Goal: Task Accomplishment & Management: Manage account settings

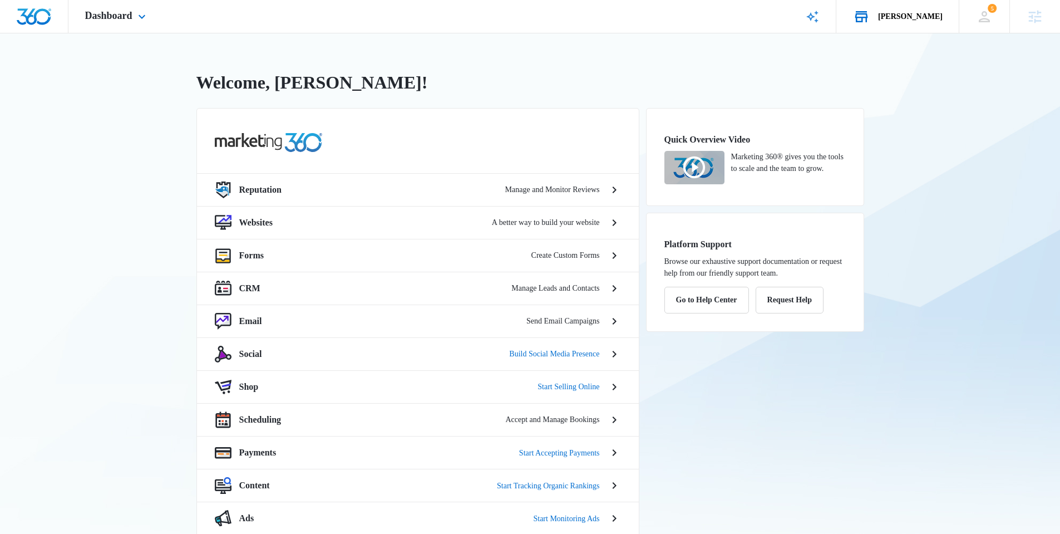
click at [917, 7] on div "[PERSON_NAME] Your Accounts View All" at bounding box center [898, 16] width 122 height 33
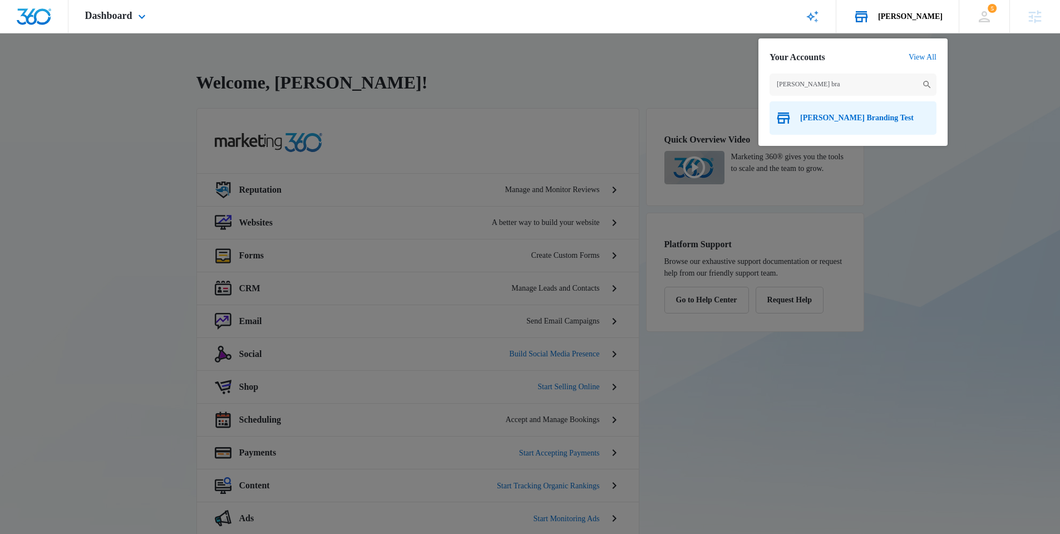
type input "[PERSON_NAME] bra"
click at [850, 121] on span "[PERSON_NAME] Branding Test" at bounding box center [857, 118] width 114 height 9
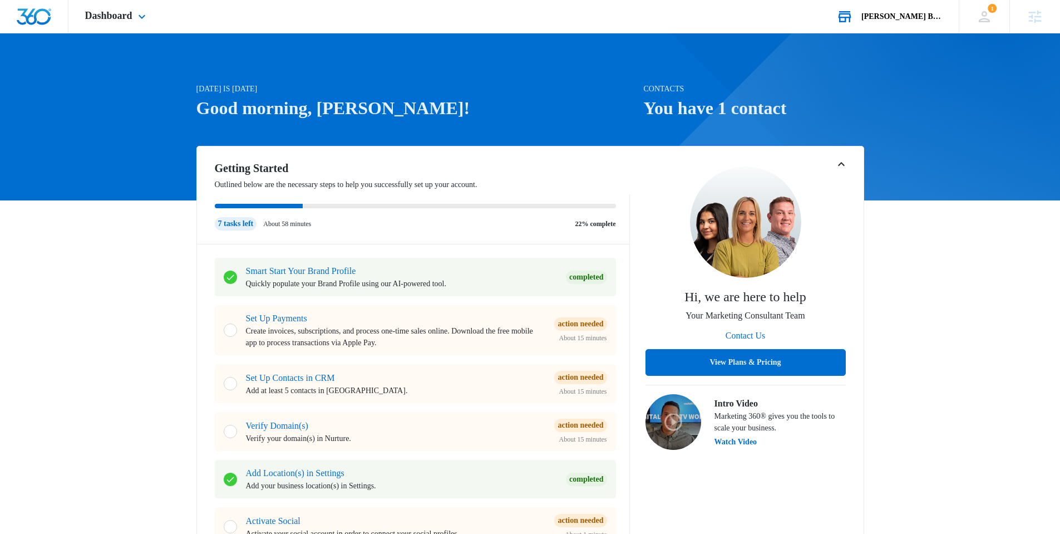
click at [154, 23] on div "Dashboard Apps Reputation Websites Forms CRM Email Social Shop Payments Content…" at bounding box center [116, 16] width 97 height 33
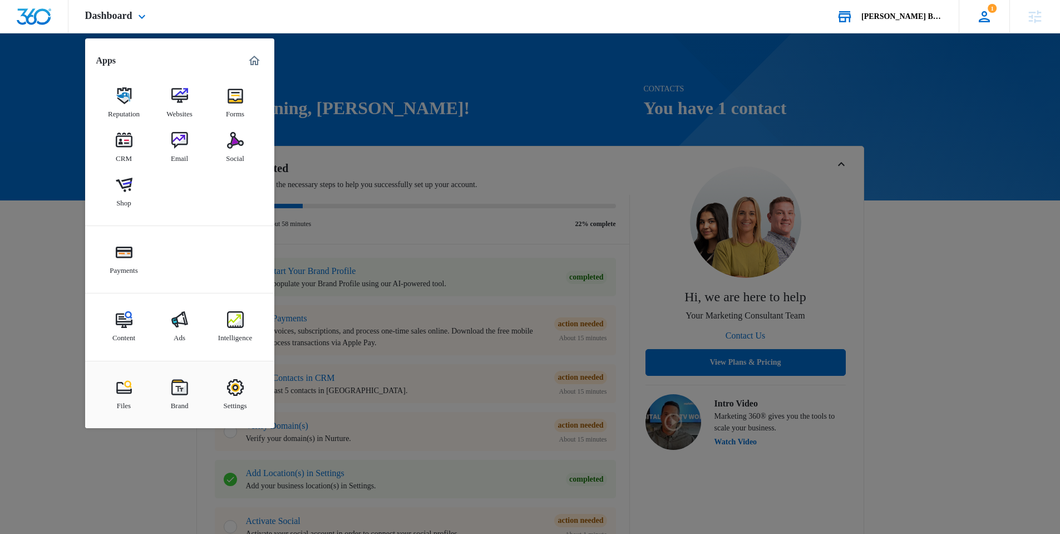
click at [979, 19] on icon at bounding box center [984, 16] width 17 height 17
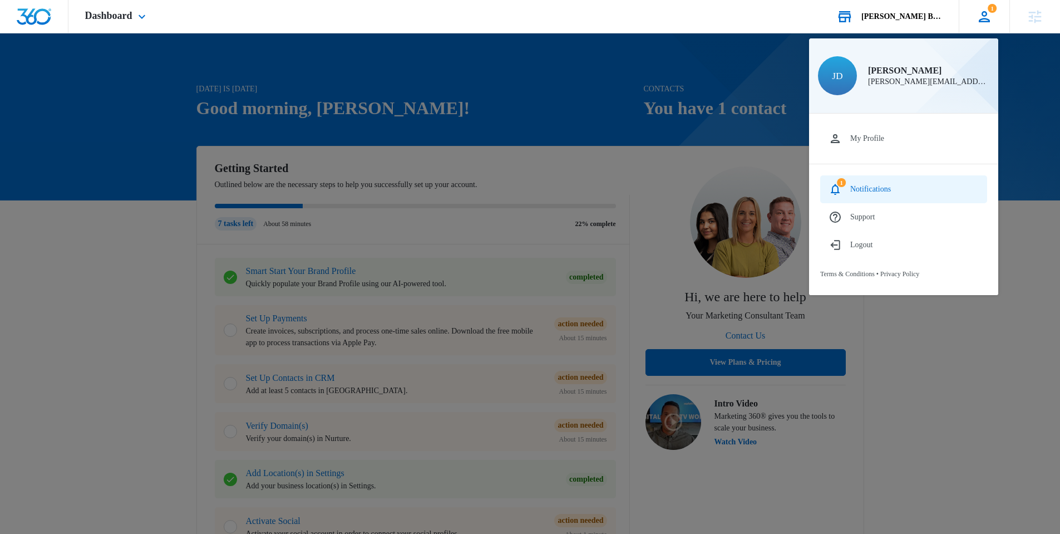
click at [893, 182] on link "1 Notifications" at bounding box center [903, 189] width 167 height 28
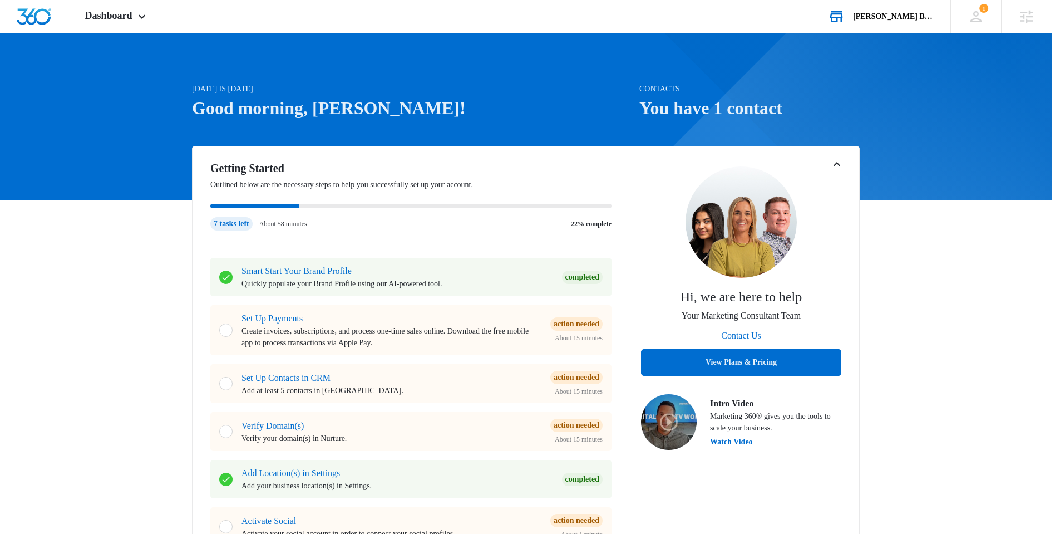
drag, startPoint x: 888, startPoint y: 14, endPoint x: 859, endPoint y: 21, distance: 29.7
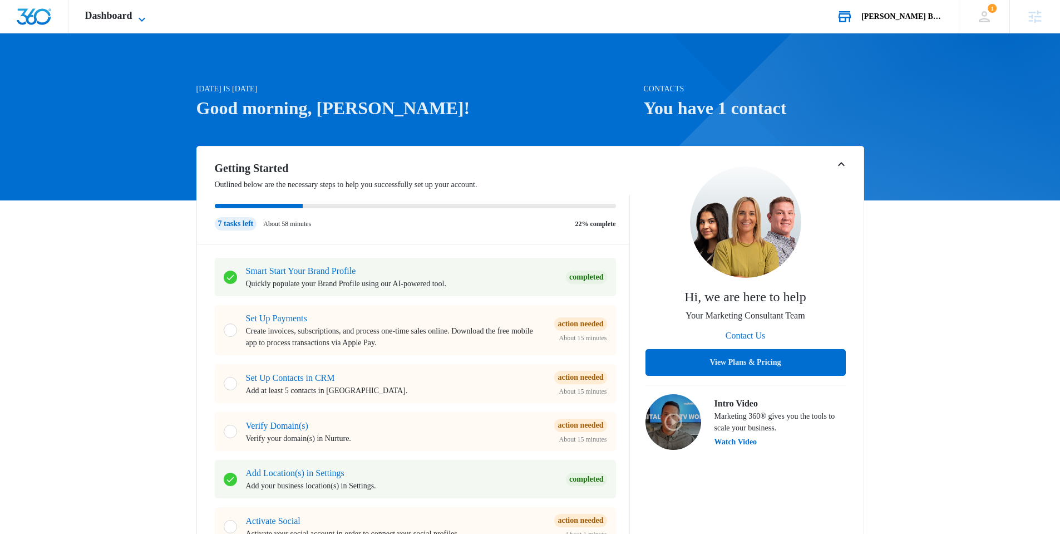
drag, startPoint x: 138, startPoint y: 11, endPoint x: 134, endPoint y: 20, distance: 10.5
click at [137, 11] on div "Dashboard Apps Reputation Websites Forms CRM Email Social Shop Payments Content…" at bounding box center [116, 16] width 97 height 33
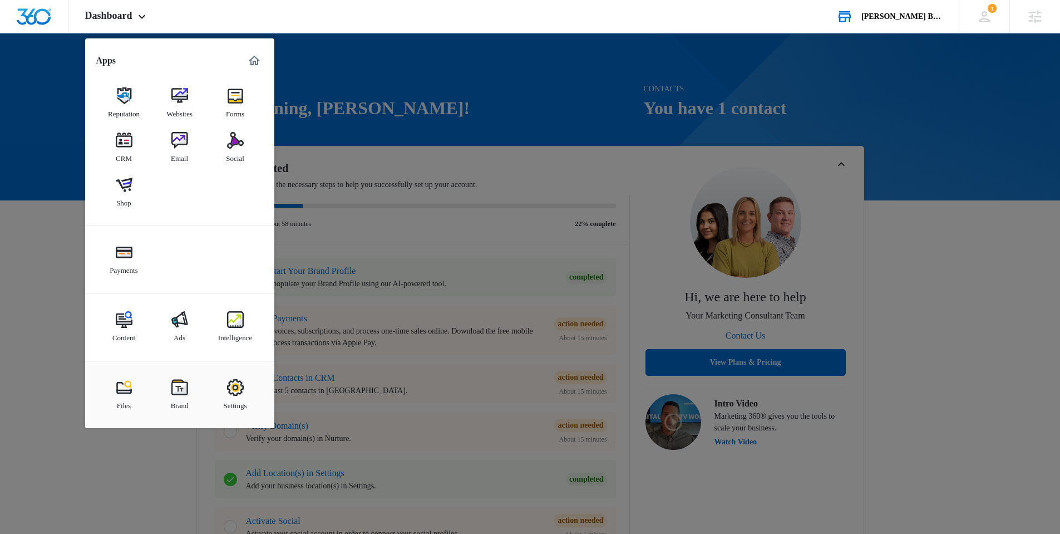
click at [184, 399] on div "Brand" at bounding box center [180, 403] width 18 height 14
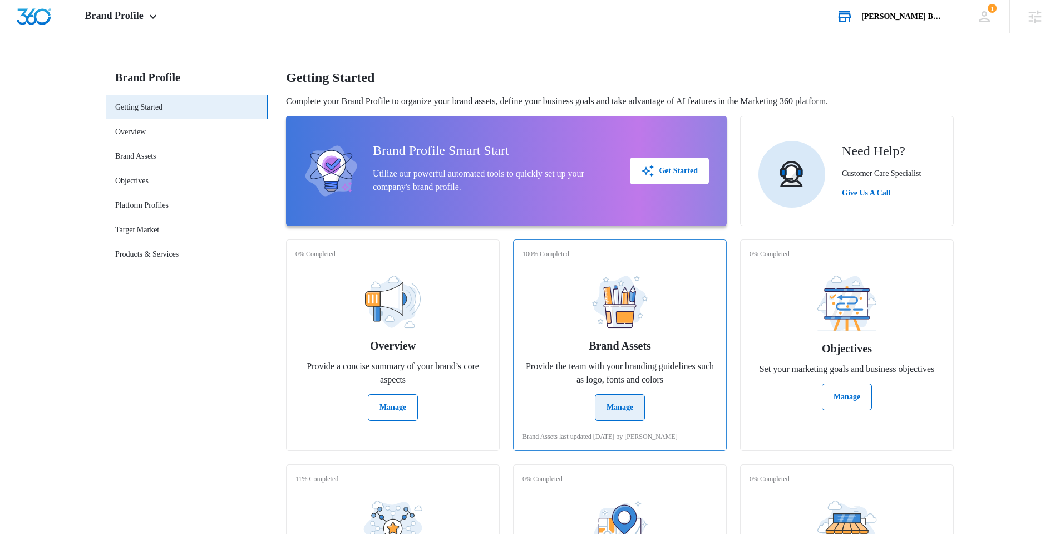
click at [607, 409] on button "Manage" at bounding box center [620, 407] width 50 height 27
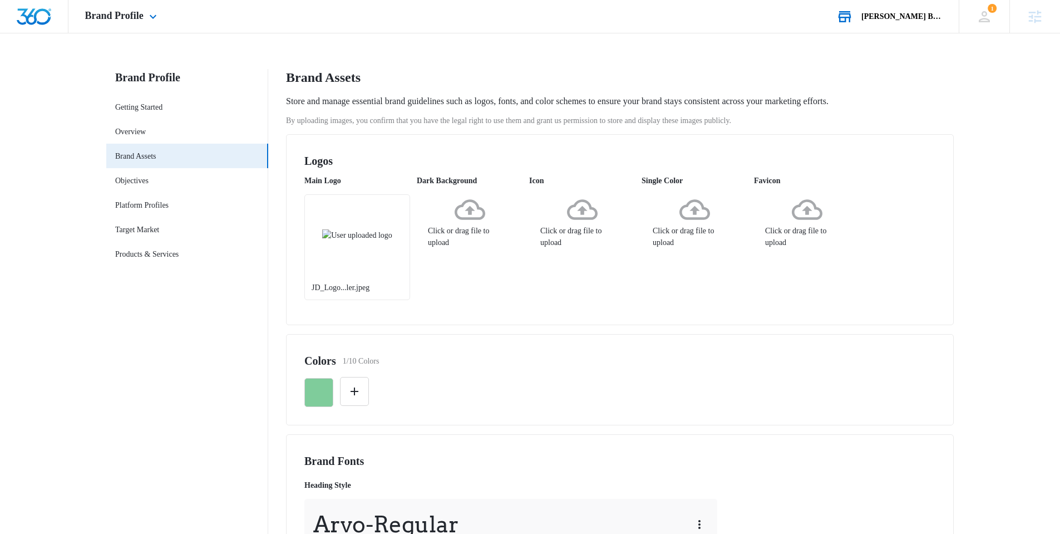
click at [131, 23] on div "Brand Profile Apps Reputation Websites Forms CRM Email Social Shop Payments Con…" at bounding box center [122, 16] width 108 height 33
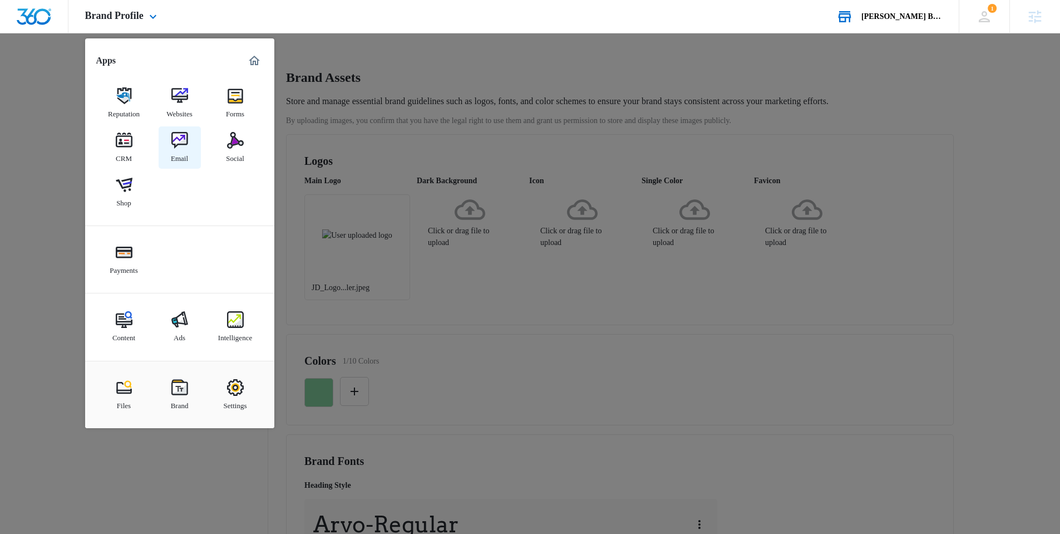
click at [181, 151] on div "Email" at bounding box center [179, 156] width 17 height 14
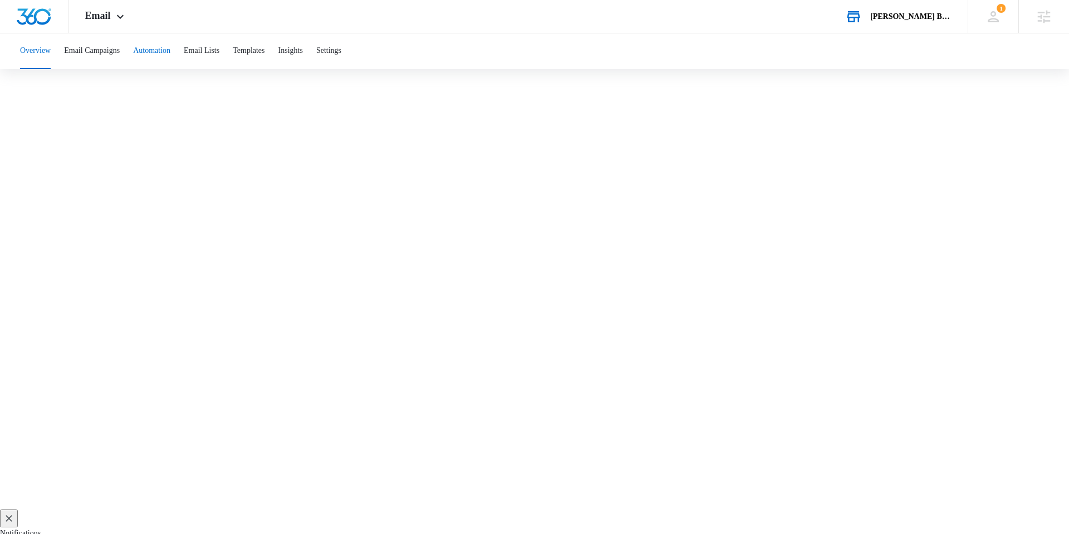
click at [169, 50] on button "Automation" at bounding box center [151, 51] width 37 height 36
click at [154, 514] on body "Email Apps Reputation Websites Forms CRM Email Social Shop Payments Content Ads…" at bounding box center [534, 310] width 1069 height 620
click at [97, 25] on div "Email Apps Reputation Websites Forms CRM Email Social Shop Payments Content Ads…" at bounding box center [105, 16] width 75 height 33
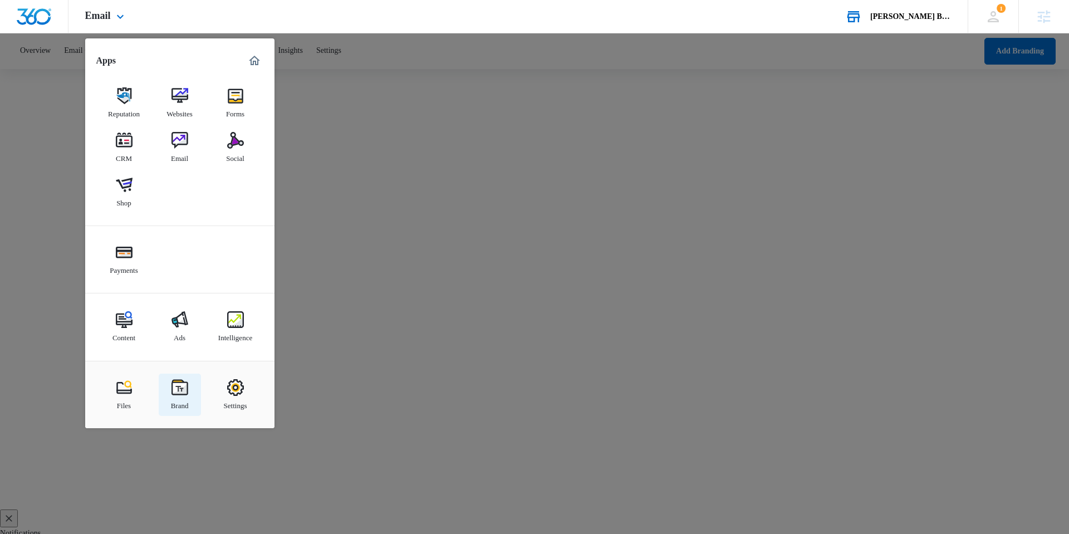
click at [176, 390] on img at bounding box center [179, 387] width 17 height 17
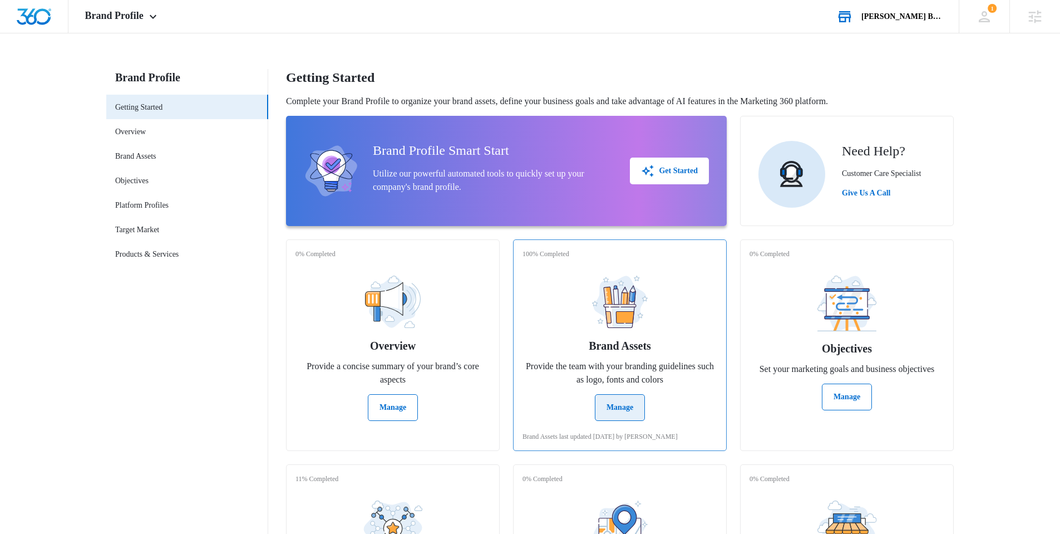
click at [605, 400] on button "Manage" at bounding box center [620, 407] width 50 height 27
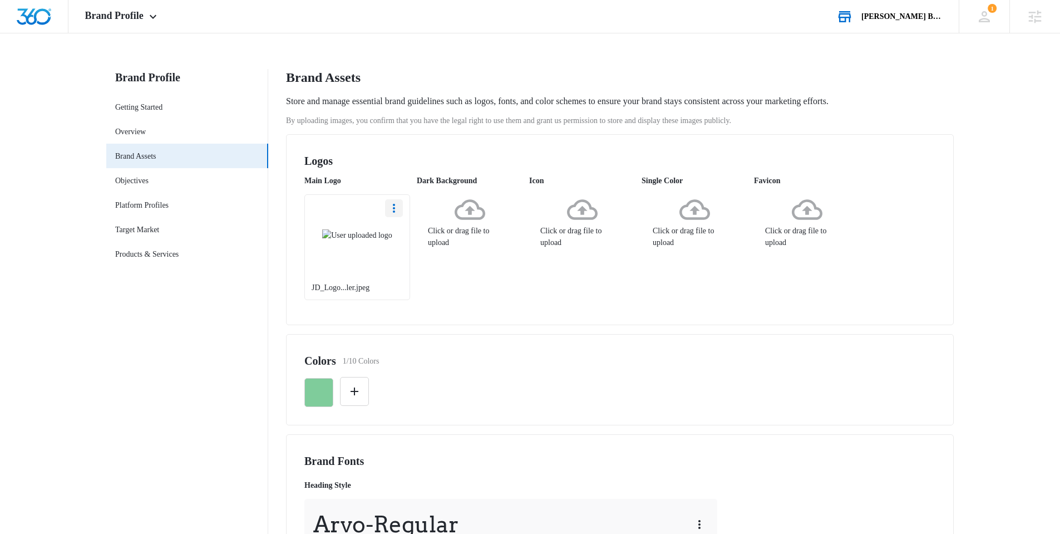
click at [395, 207] on icon "More" at bounding box center [393, 208] width 13 height 13
click at [417, 258] on div "Delete" at bounding box center [415, 256] width 32 height 8
click at [371, 248] on div "Click or drag file to upload" at bounding box center [357, 221] width 106 height 54
click at [110, 18] on span "Brand Profile" at bounding box center [114, 16] width 58 height 12
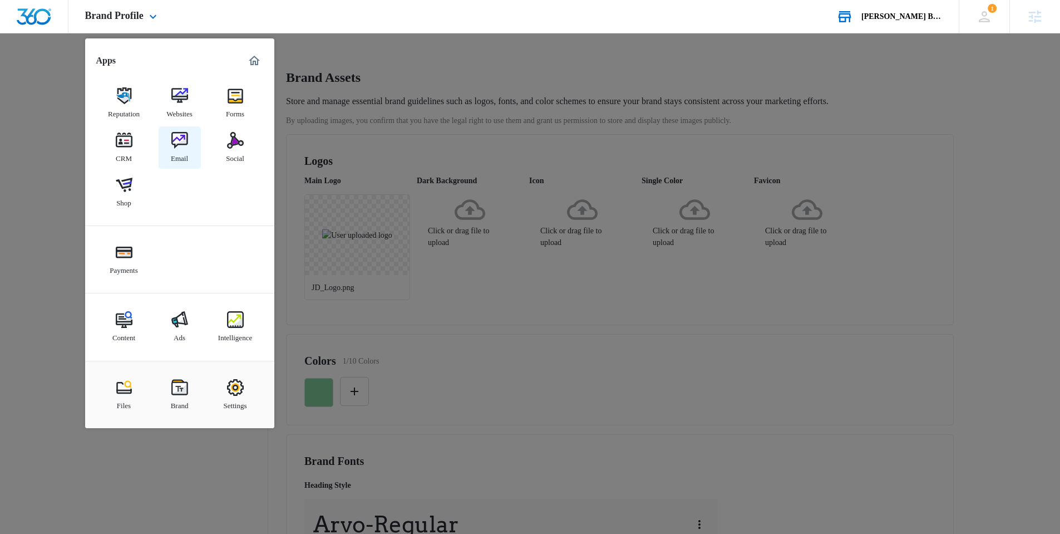
click at [184, 146] on img at bounding box center [179, 140] width 17 height 17
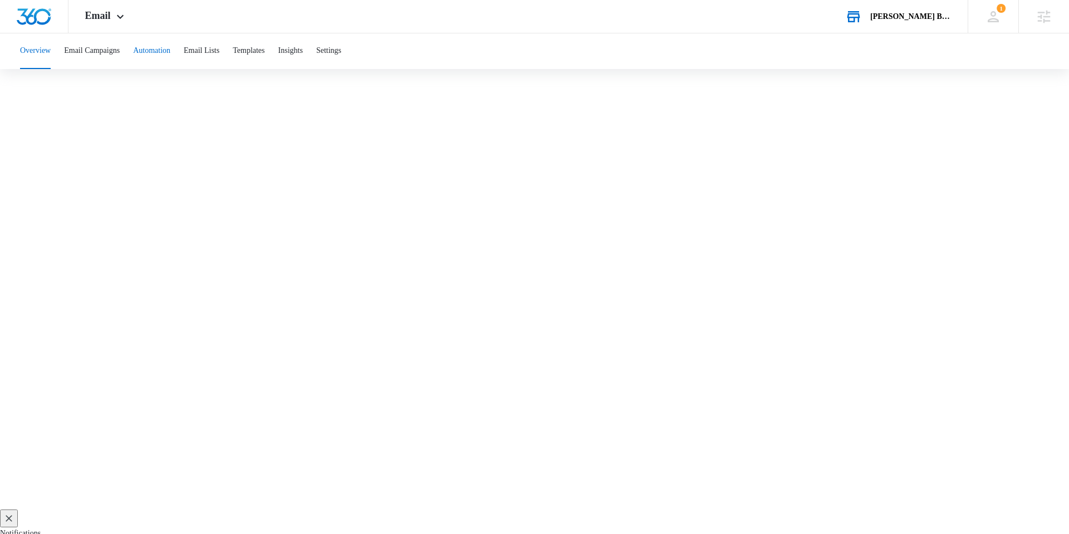
click at [153, 58] on button "Automation" at bounding box center [151, 51] width 37 height 36
click at [1010, 48] on button "Add Branding" at bounding box center [1019, 51] width 71 height 27
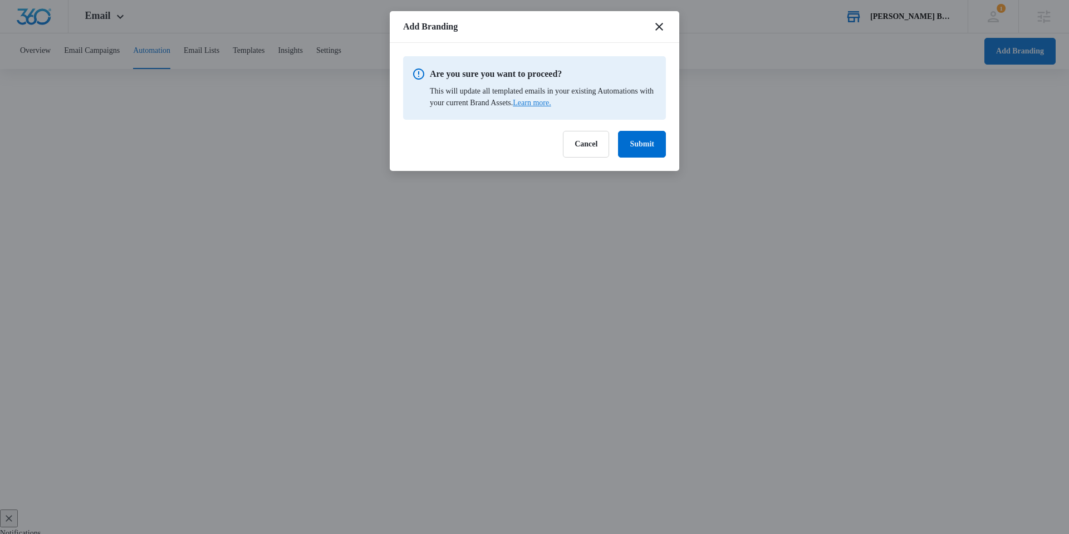
click at [551, 105] on link "Learn more." at bounding box center [532, 103] width 38 height 8
click at [641, 144] on button "Submit" at bounding box center [642, 144] width 48 height 27
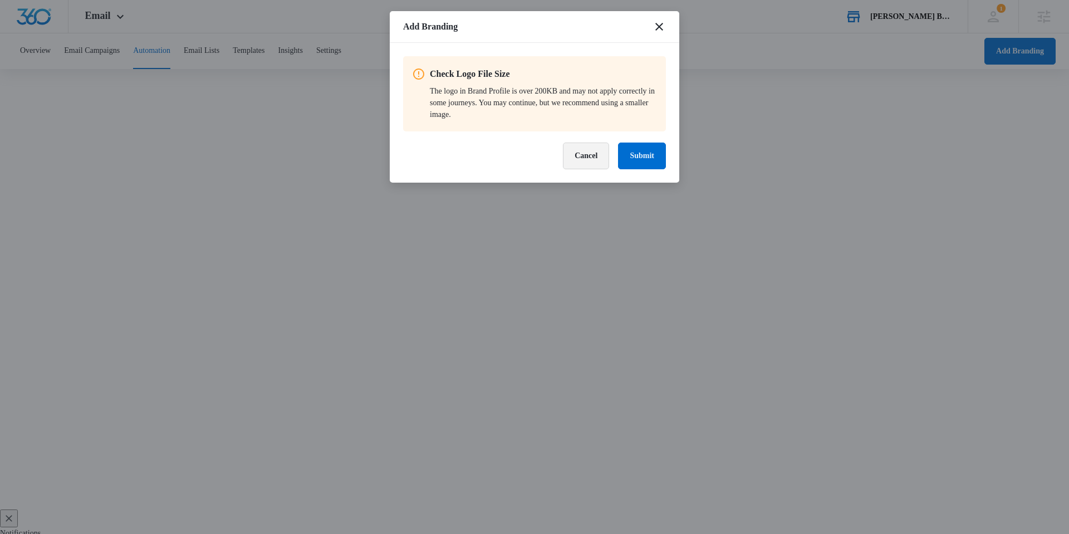
click at [588, 153] on button "Cancel" at bounding box center [586, 155] width 46 height 27
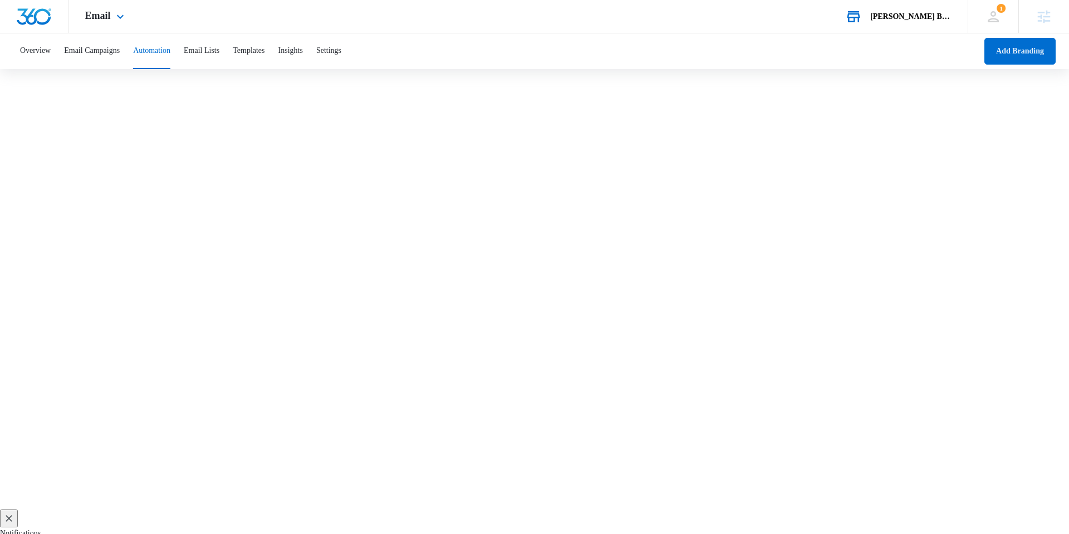
drag, startPoint x: 118, startPoint y: 10, endPoint x: 144, endPoint y: 74, distance: 68.9
click at [118, 11] on icon at bounding box center [120, 16] width 13 height 13
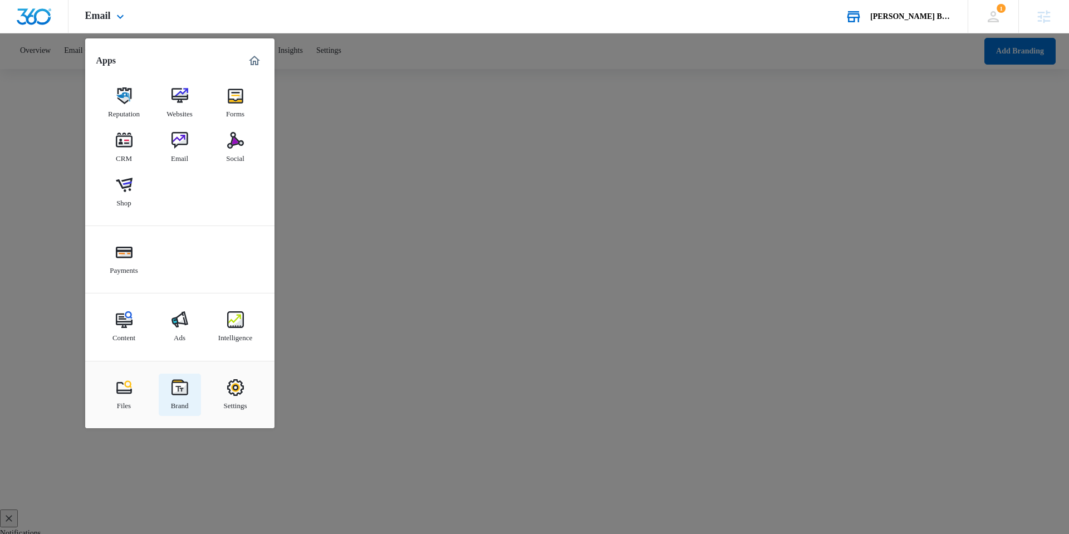
click at [177, 392] on img at bounding box center [179, 387] width 17 height 17
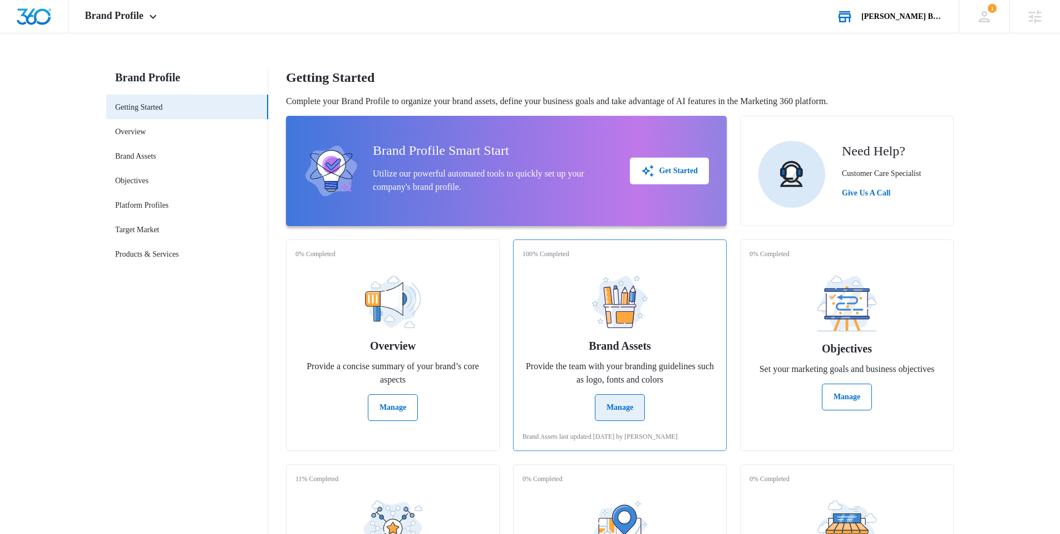
click at [641, 390] on div "Brand Assets Provide the team with your branding guidelines such as logo, fonts…" at bounding box center [620, 344] width 195 height 154
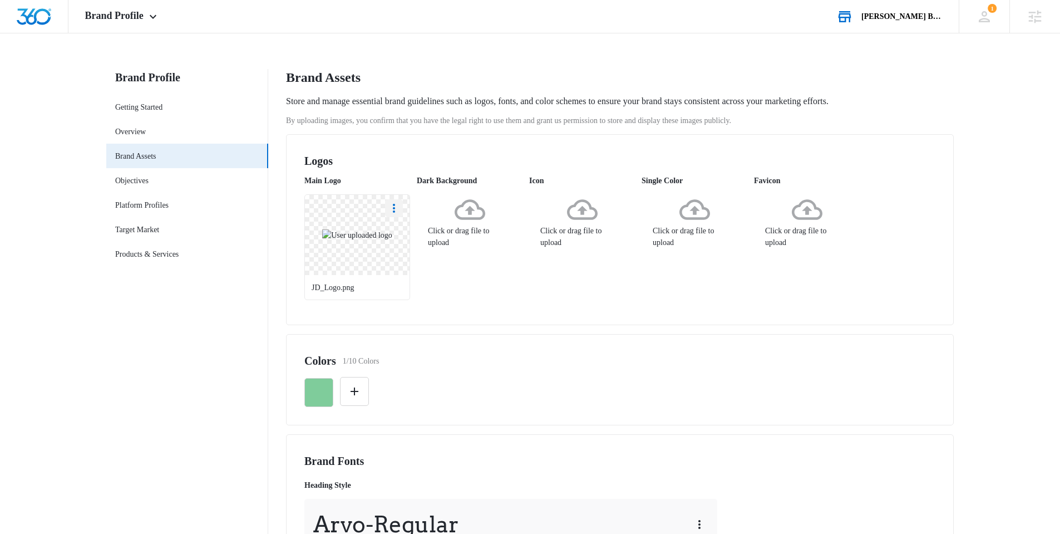
click at [396, 211] on icon "More" at bounding box center [393, 208] width 13 height 13
click at [410, 259] on div "Delete" at bounding box center [415, 256] width 32 height 8
click at [380, 248] on div "Click or drag file to upload" at bounding box center [357, 221] width 106 height 54
click at [316, 398] on icon "button" at bounding box center [318, 392] width 13 height 13
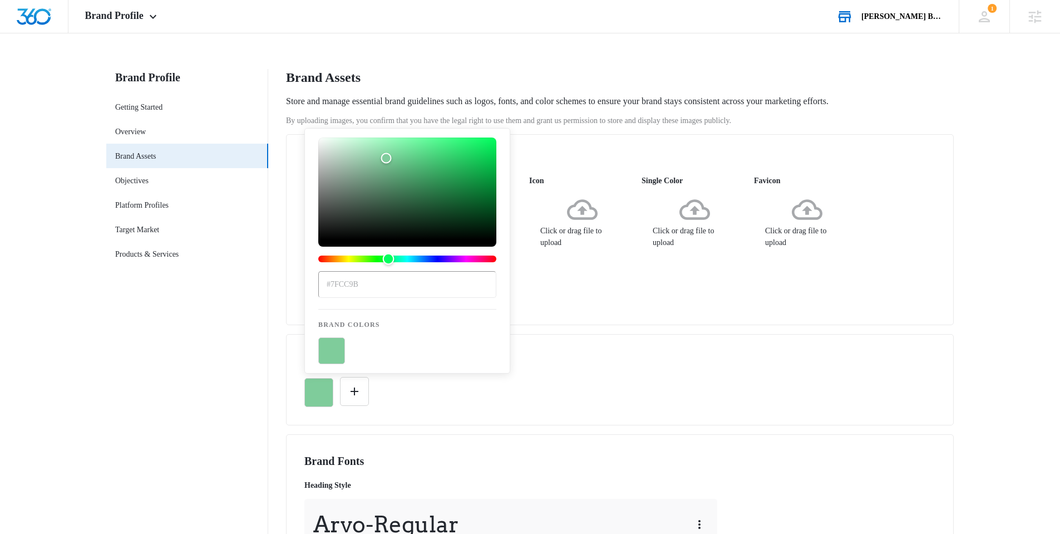
click at [461, 258] on div "Hue" at bounding box center [407, 258] width 178 height 7
type input "#be7ecc"
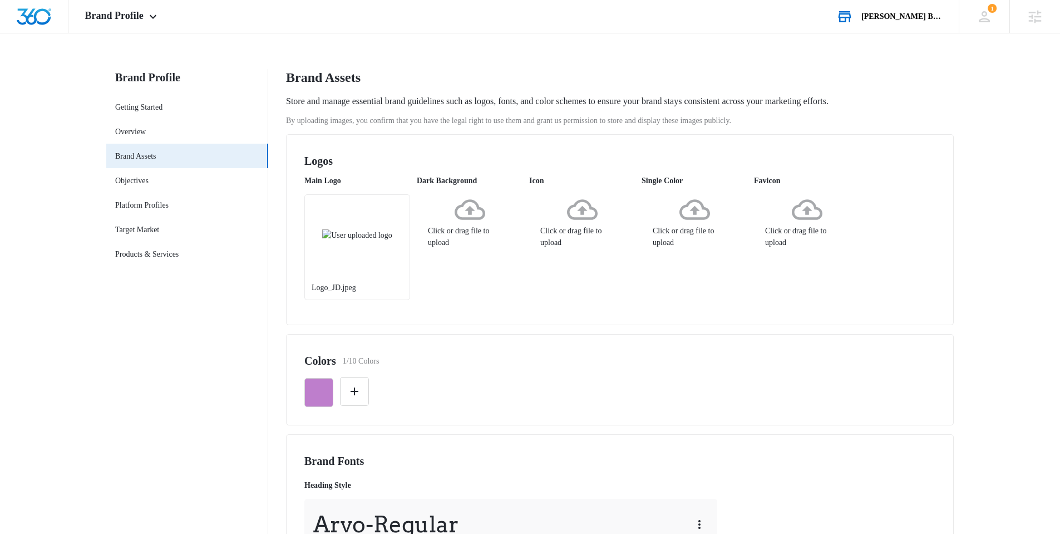
click at [571, 401] on div at bounding box center [619, 388] width 631 height 38
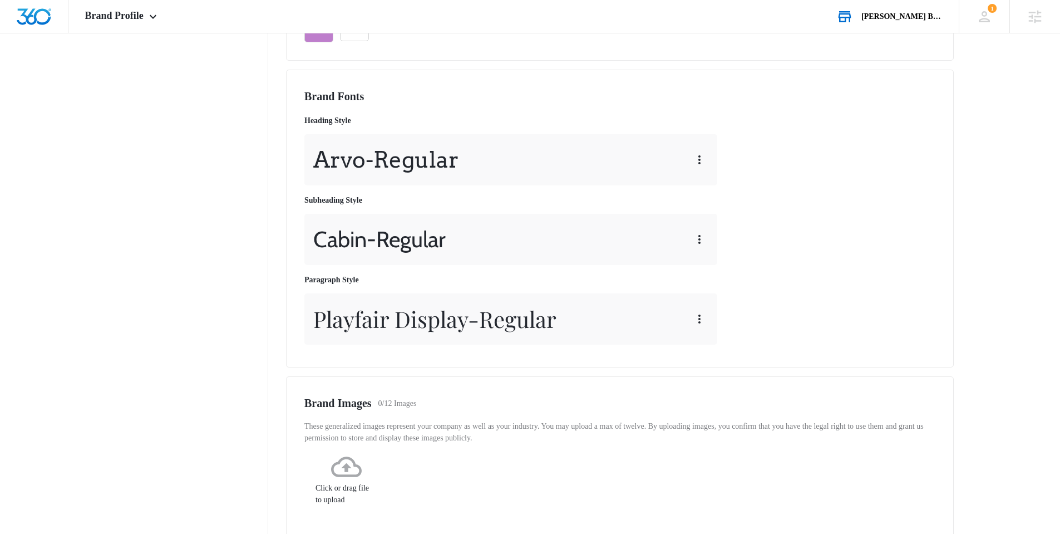
scroll to position [356, 0]
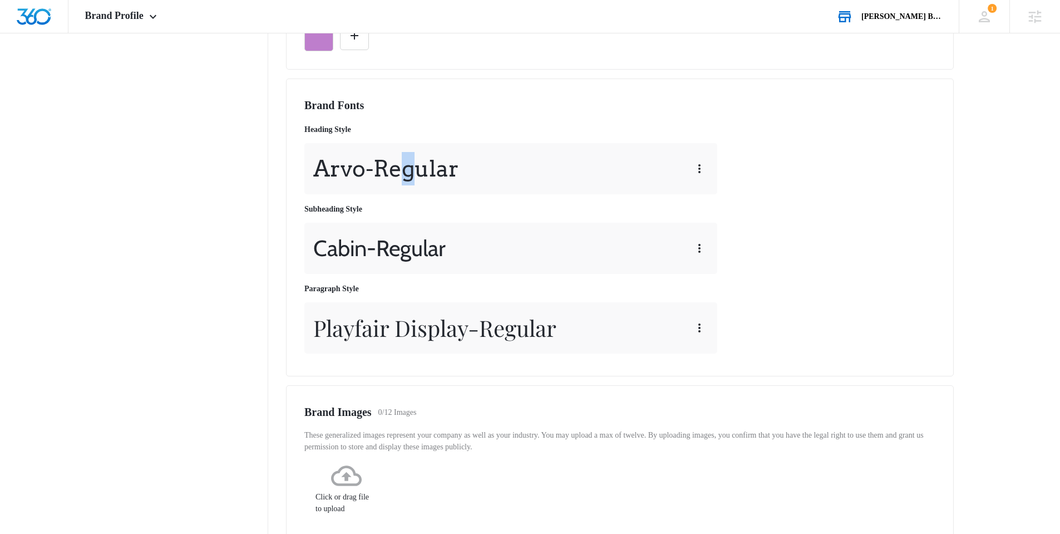
click at [419, 184] on p "Arvo - Regular" at bounding box center [386, 168] width 146 height 33
click at [716, 163] on div "Arvo - Regular" at bounding box center [510, 168] width 413 height 51
drag, startPoint x: 705, startPoint y: 165, endPoint x: 711, endPoint y: 171, distance: 8.3
click at [705, 165] on icon "button" at bounding box center [699, 168] width 13 height 13
click at [723, 198] on div "Edit" at bounding box center [715, 200] width 21 height 8
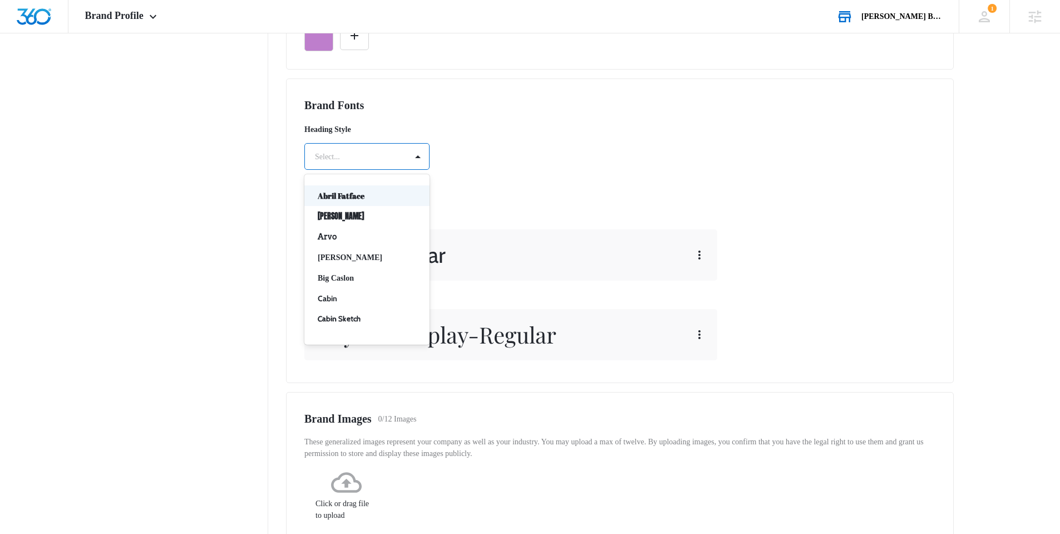
click at [379, 156] on div at bounding box center [353, 157] width 77 height 14
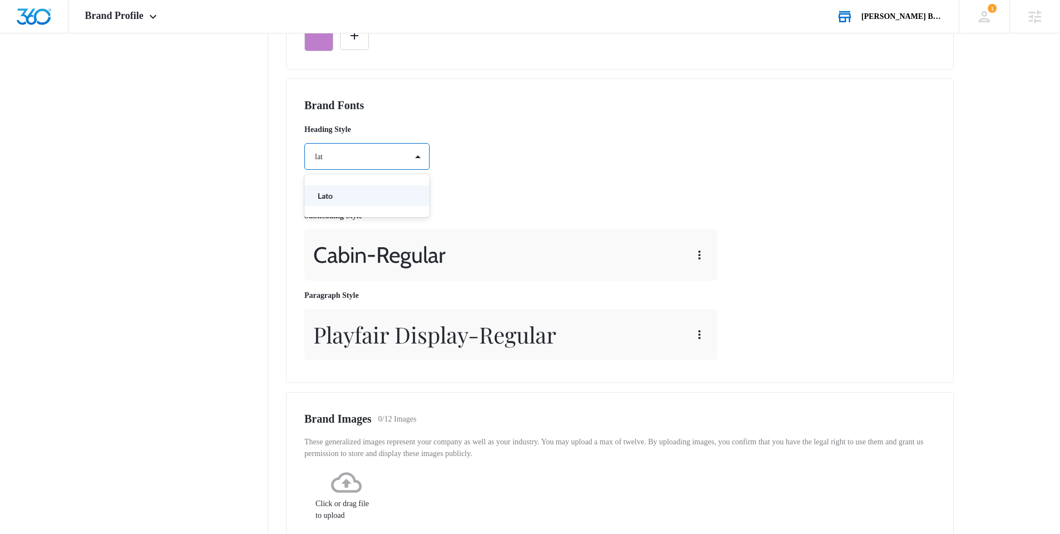
type input "lato"
click at [341, 190] on p "Lato" at bounding box center [366, 196] width 96 height 12
click at [369, 191] on div at bounding box center [353, 189] width 77 height 14
click at [360, 235] on div "Regular" at bounding box center [366, 228] width 125 height 21
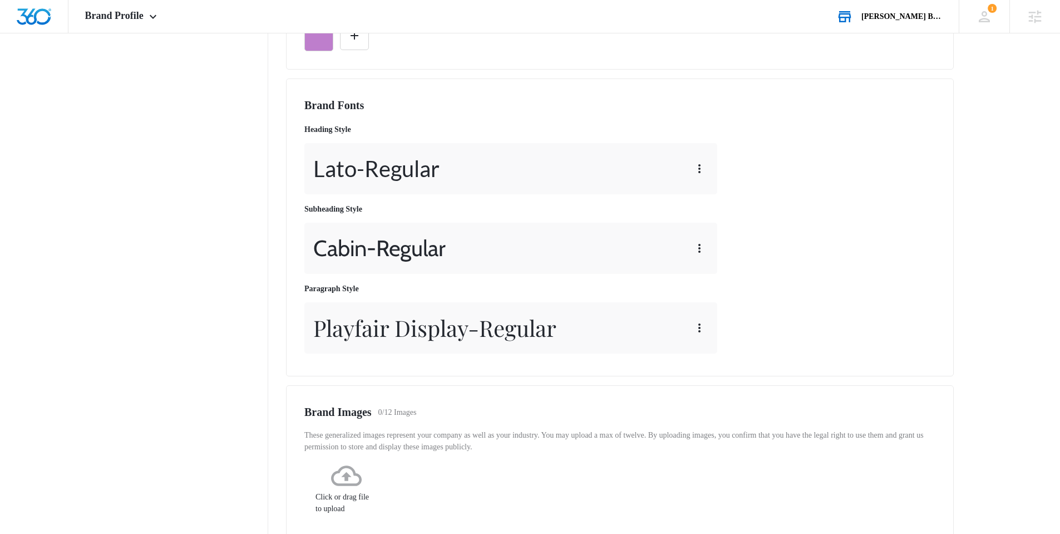
click at [216, 238] on nav "Brand Profile Getting Started Overview Brand Assets Objectives Platform Profile…" at bounding box center [187, 198] width 162 height 970
click at [686, 271] on div "Cabin - Regular" at bounding box center [510, 248] width 413 height 51
click at [685, 259] on div "Cabin - Regular" at bounding box center [510, 248] width 413 height 51
drag, startPoint x: 694, startPoint y: 250, endPoint x: 698, endPoint y: 255, distance: 6.8
click at [694, 250] on icon "button" at bounding box center [699, 248] width 13 height 13
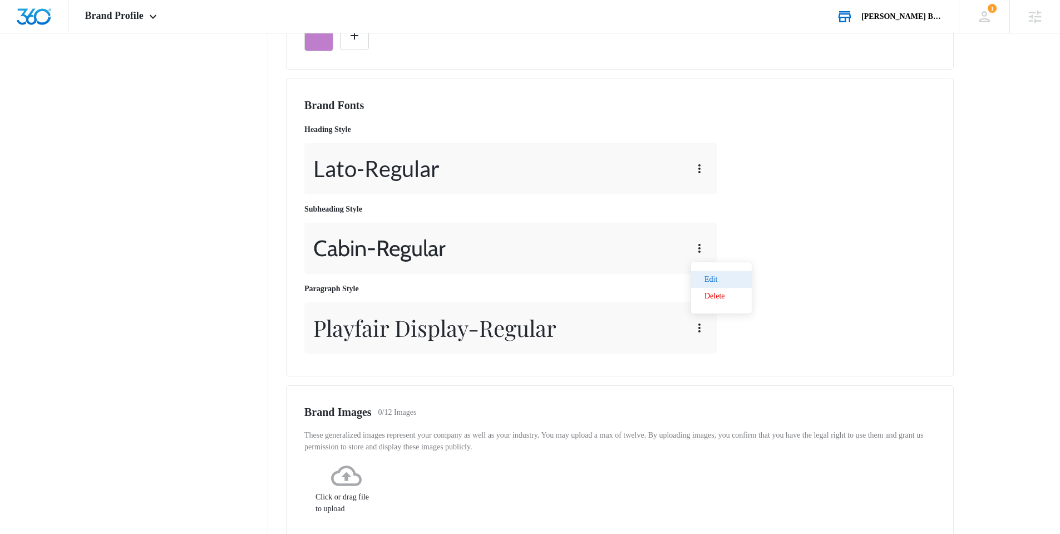
click at [717, 277] on div "Edit" at bounding box center [715, 280] width 21 height 8
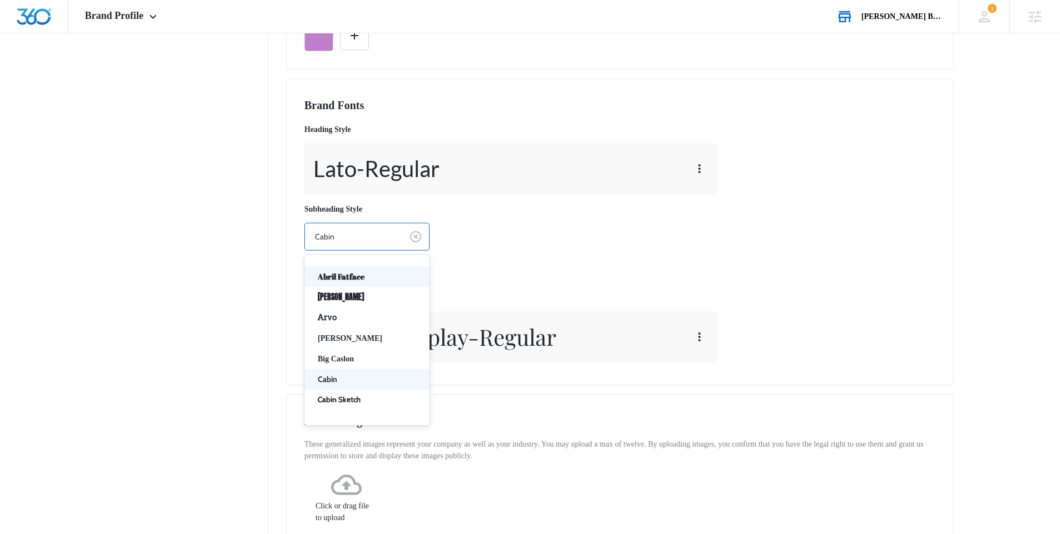
click at [394, 237] on div "Cabin" at bounding box center [353, 236] width 97 height 25
type input "mul"
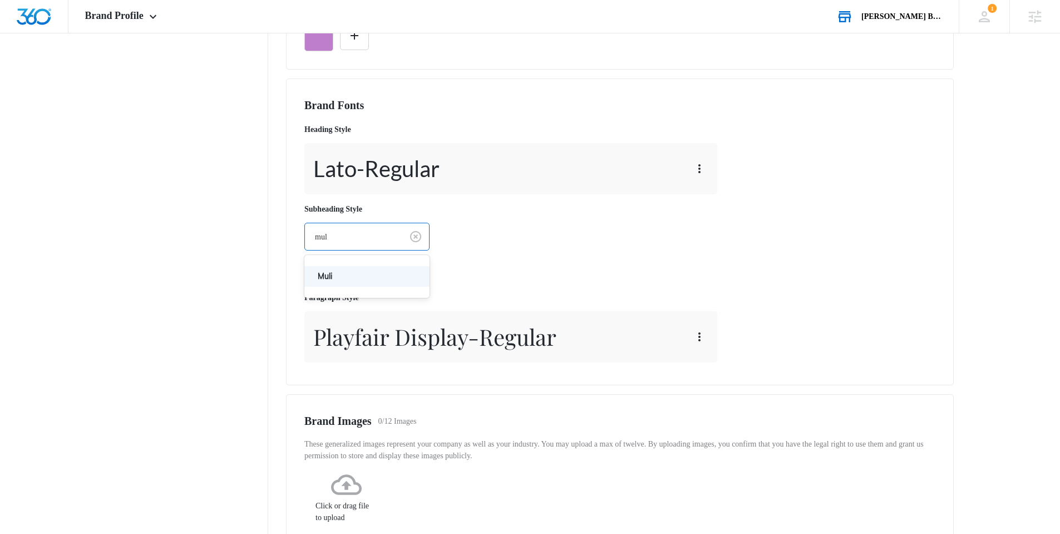
click at [370, 296] on div "Muli" at bounding box center [366, 276] width 125 height 43
click at [367, 277] on p "Muli" at bounding box center [366, 277] width 96 height 12
click at [355, 275] on div at bounding box center [353, 269] width 77 height 14
click at [352, 302] on p "Regular" at bounding box center [366, 308] width 96 height 12
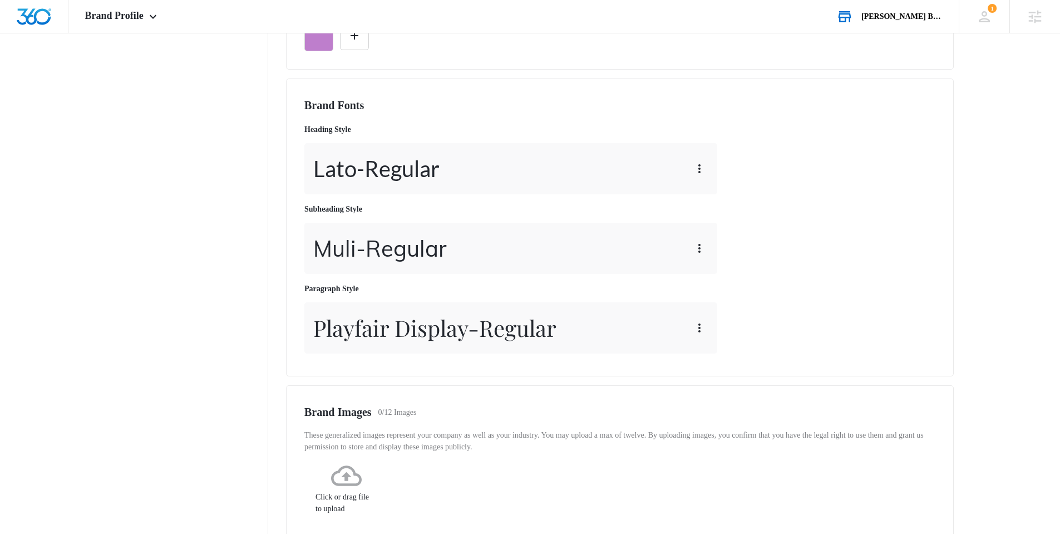
click at [240, 312] on nav "Brand Profile Getting Started Overview Brand Assets Objectives Platform Profile…" at bounding box center [187, 198] width 162 height 970
click at [709, 331] on div "Playfair Display - Regular" at bounding box center [510, 327] width 413 height 51
click at [695, 327] on icon "button" at bounding box center [699, 327] width 13 height 13
click at [705, 355] on div "Edit" at bounding box center [715, 359] width 21 height 8
click at [699, 322] on icon "button" at bounding box center [699, 327] width 13 height 13
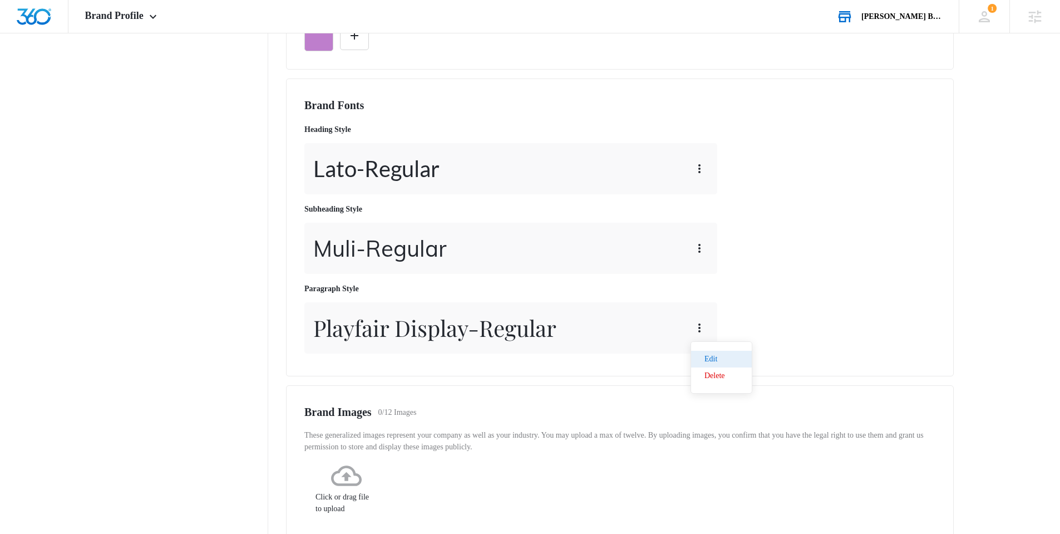
click at [725, 356] on div "Edit" at bounding box center [715, 359] width 21 height 8
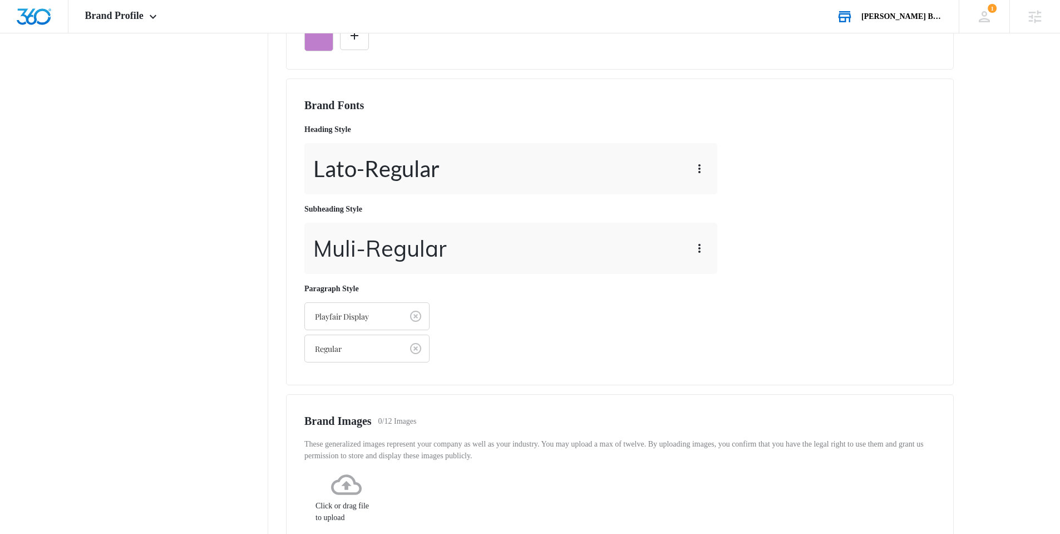
click at [407, 297] on div "Paragraph Style Playfair Display Regular" at bounding box center [366, 323] width 125 height 80
drag, startPoint x: 416, startPoint y: 313, endPoint x: 400, endPoint y: 312, distance: 16.7
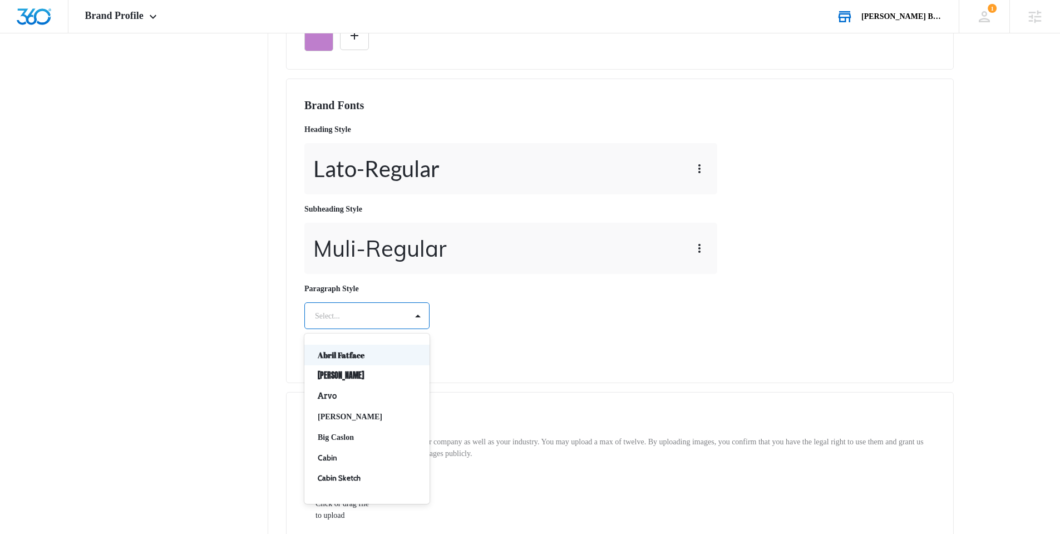
click at [379, 311] on div at bounding box center [353, 316] width 77 height 14
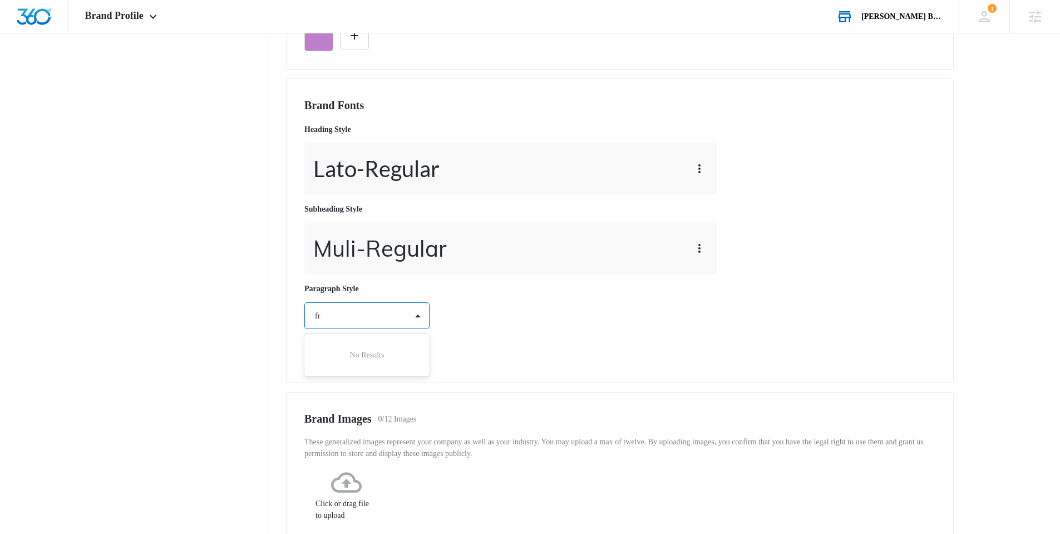
type input "f"
type input "cr"
click at [357, 358] on p "Crimson Text" at bounding box center [366, 355] width 96 height 12
click at [376, 353] on div at bounding box center [353, 348] width 77 height 14
click at [370, 371] on div "Regular Bold" at bounding box center [366, 397] width 125 height 63
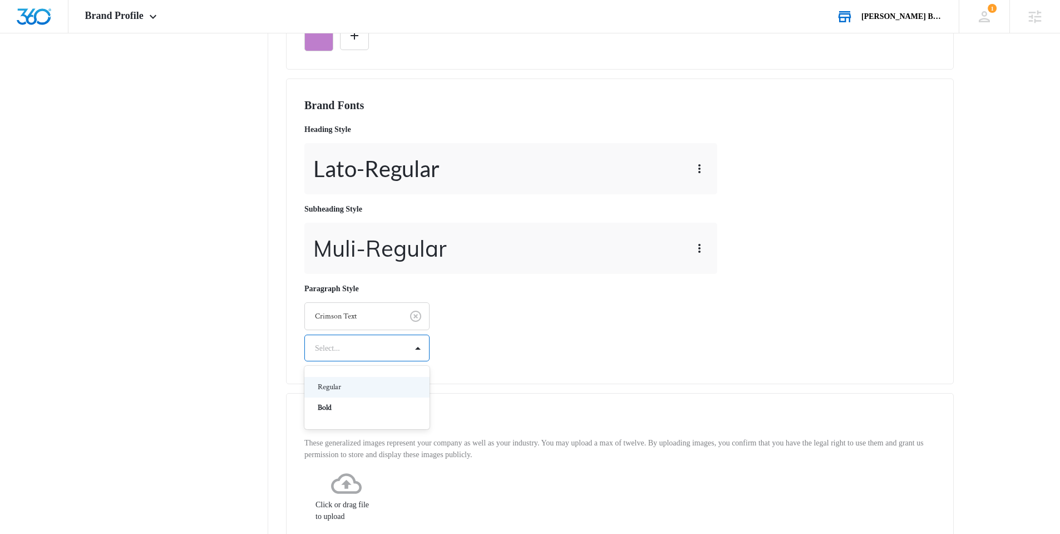
click at [371, 380] on div "Regular" at bounding box center [366, 387] width 125 height 21
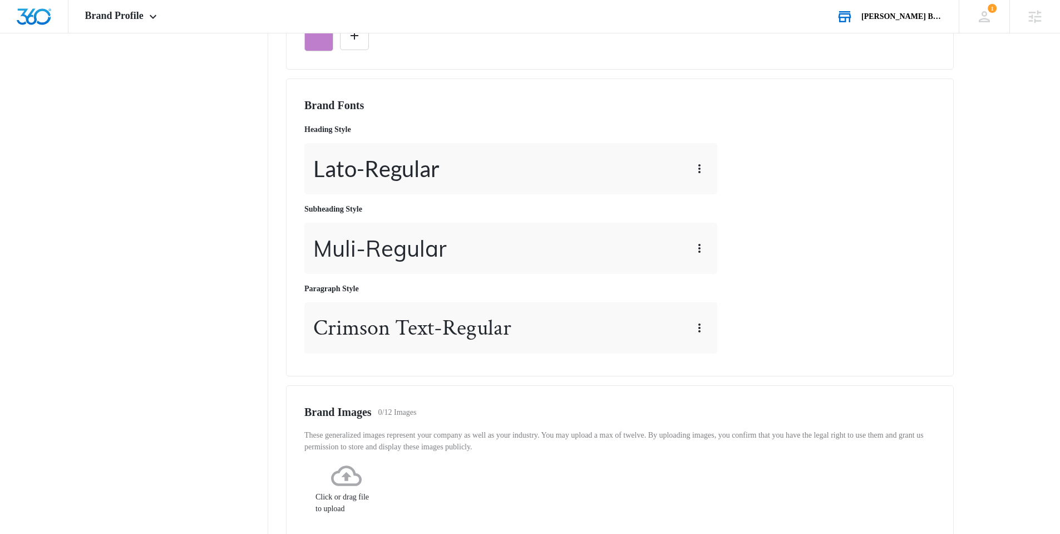
click at [222, 374] on nav "Brand Profile Getting Started Overview Brand Assets Objectives Platform Profile…" at bounding box center [187, 198] width 162 height 970
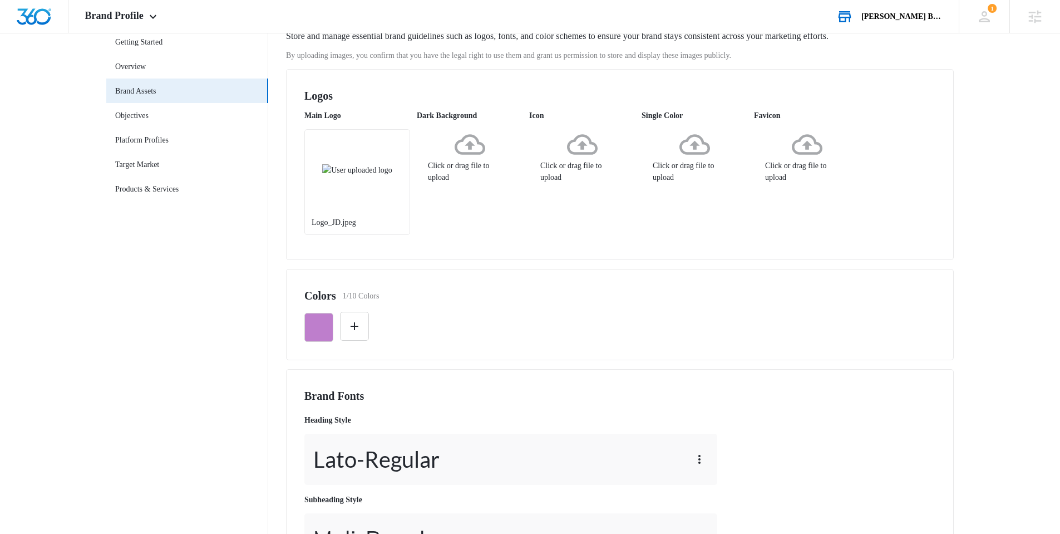
scroll to position [0, 0]
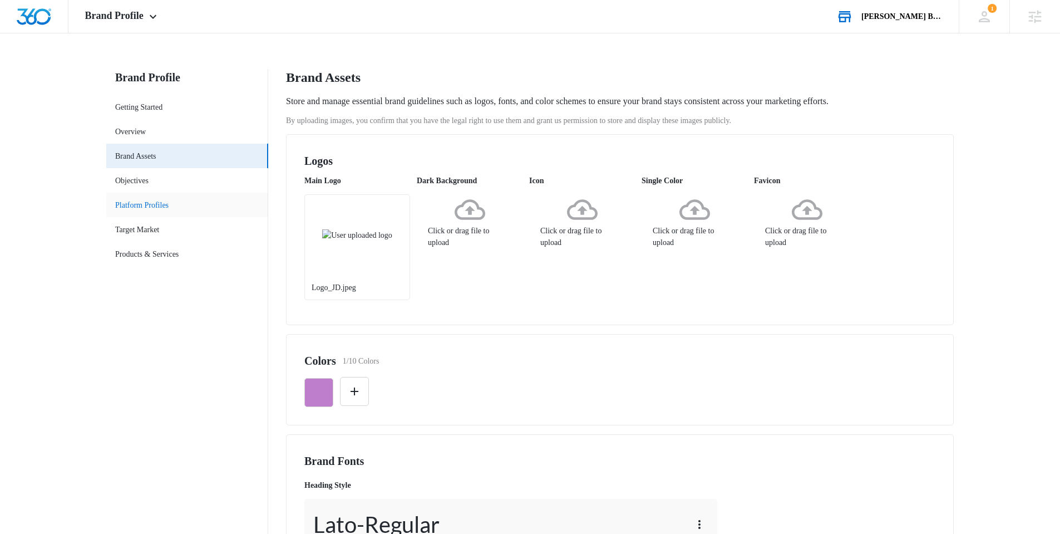
click at [163, 199] on link "Platform Profiles" at bounding box center [141, 205] width 53 height 12
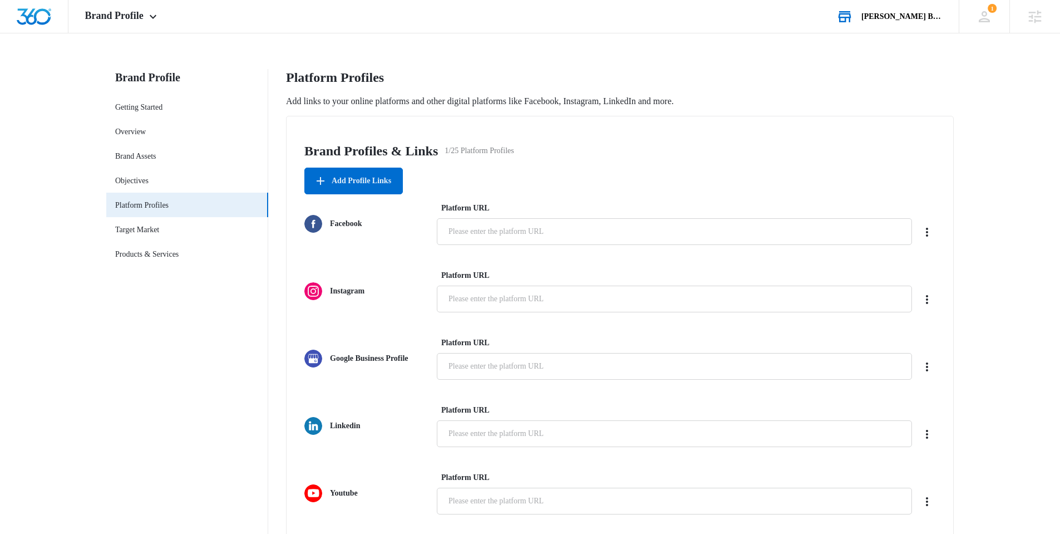
scroll to position [429, 0]
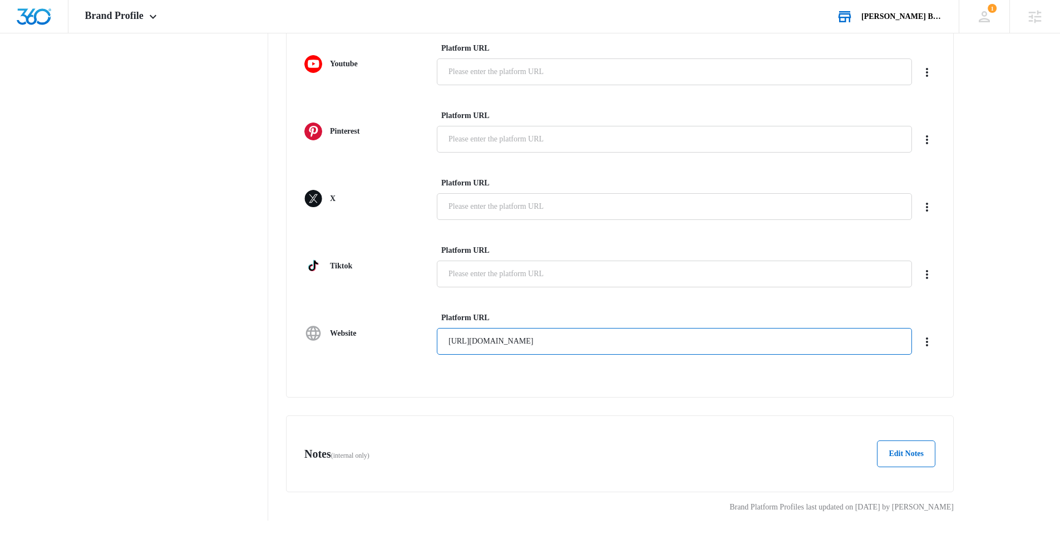
drag, startPoint x: 597, startPoint y: 342, endPoint x: 375, endPoint y: 341, distance: 222.1
click at [375, 341] on div "Website Platform URL [URL][DOMAIN_NAME]" at bounding box center [619, 333] width 631 height 43
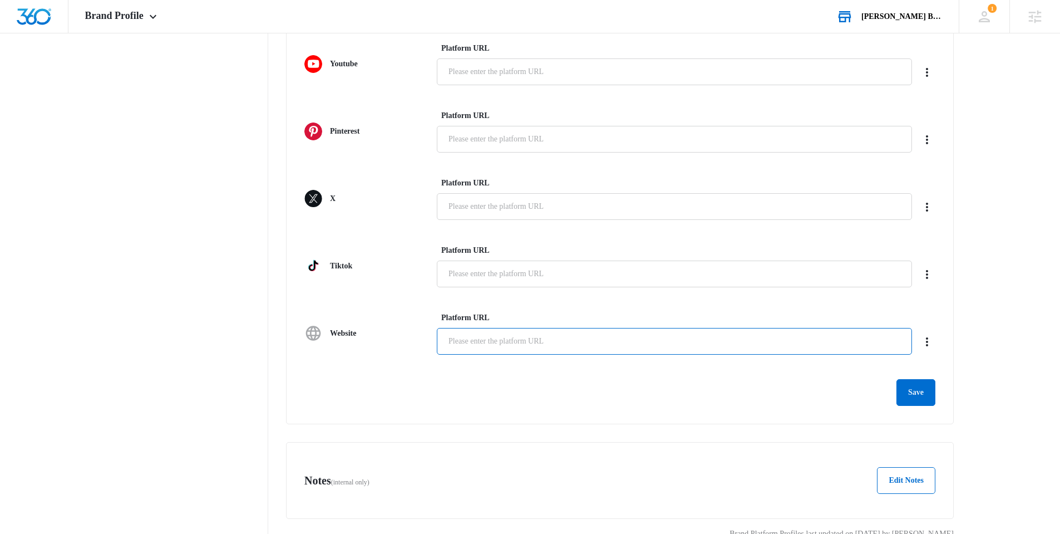
click at [497, 328] on input "Platform URL" at bounding box center [674, 341] width 475 height 27
type input "[DOMAIN_NAME]"
click at [902, 389] on button "Save" at bounding box center [916, 392] width 39 height 27
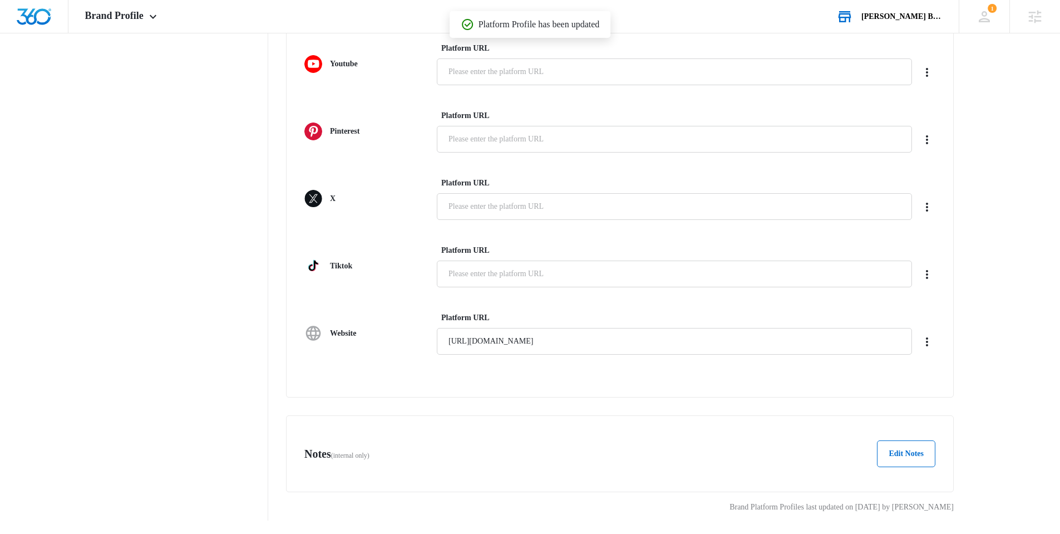
click at [514, 386] on div "Brand Profiles & Links 1/25 Platform Profiles Add Profile Links Facebook Platfo…" at bounding box center [620, 42] width 668 height 711
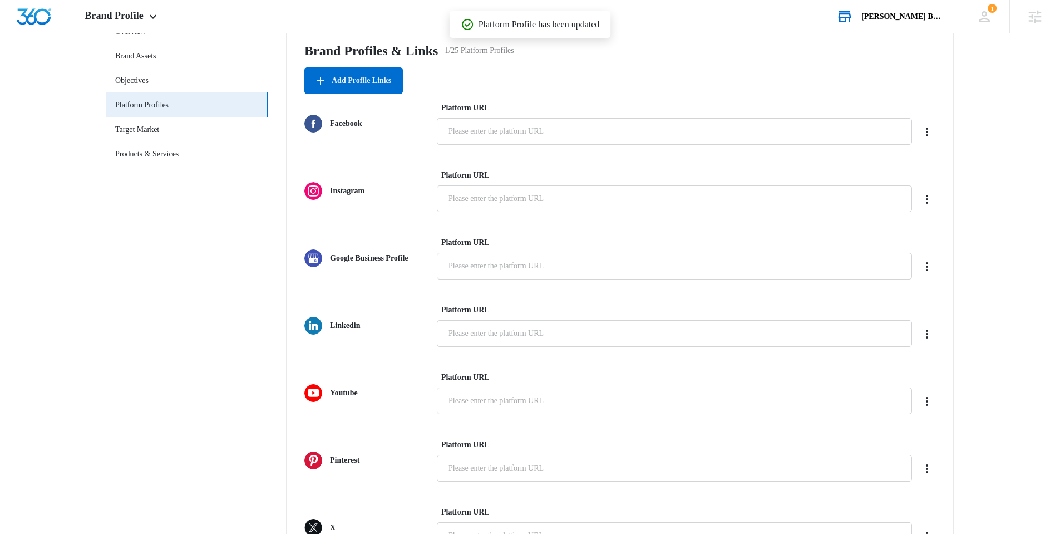
scroll to position [0, 0]
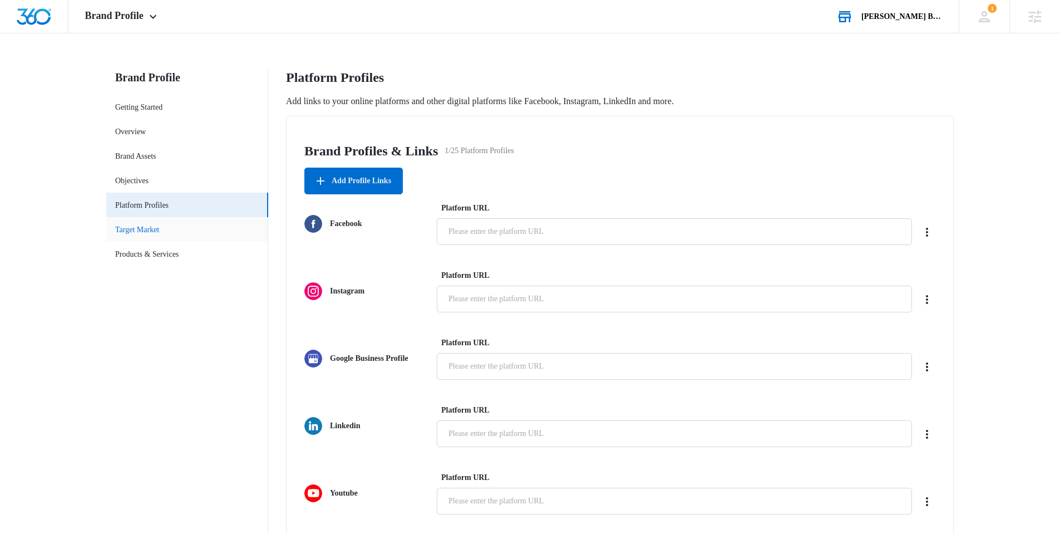
click at [152, 225] on link "Target Market" at bounding box center [137, 230] width 44 height 12
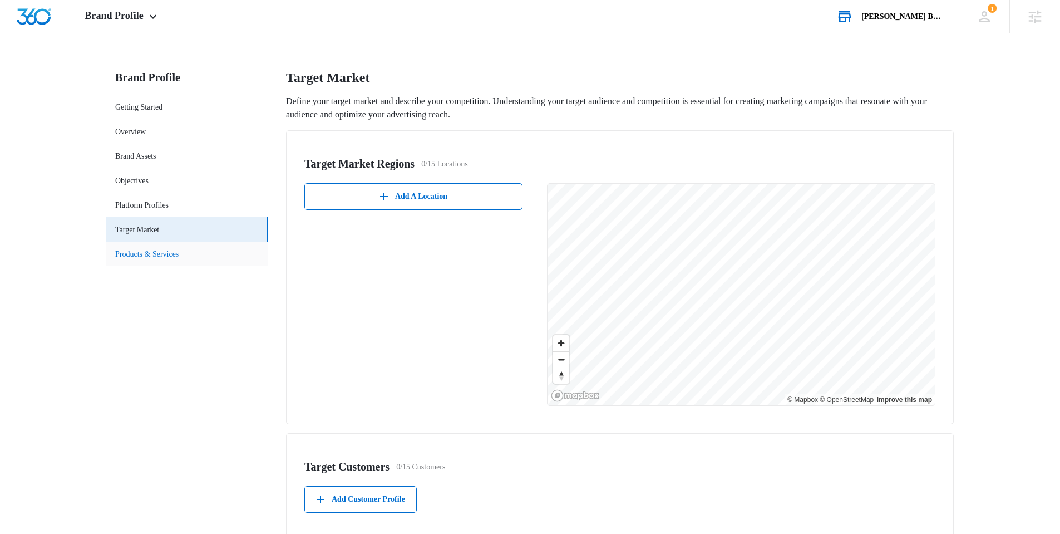
click at [179, 254] on link "Products & Services" at bounding box center [146, 254] width 63 height 12
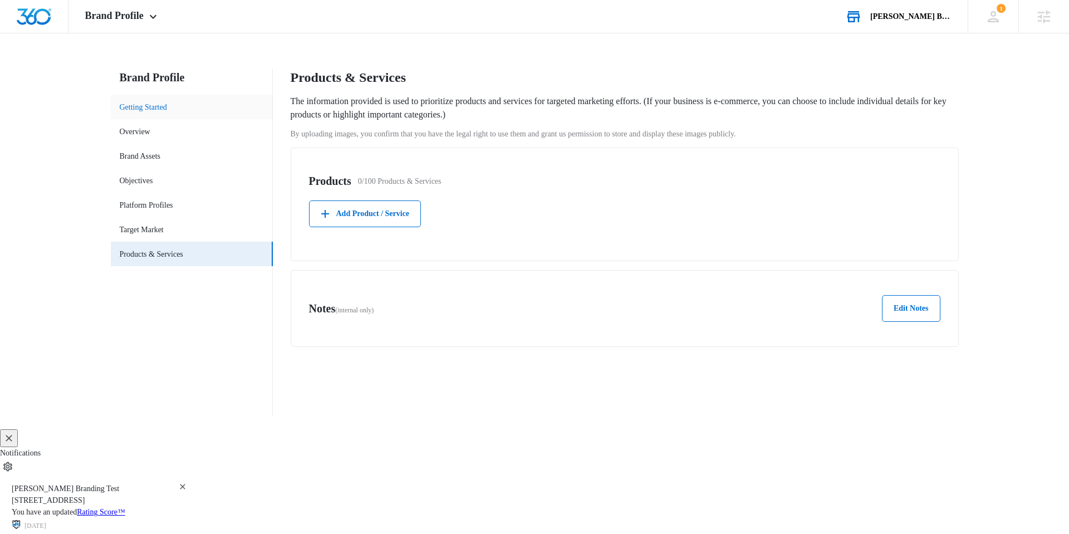
click at [155, 101] on link "Getting Started" at bounding box center [143, 107] width 47 height 12
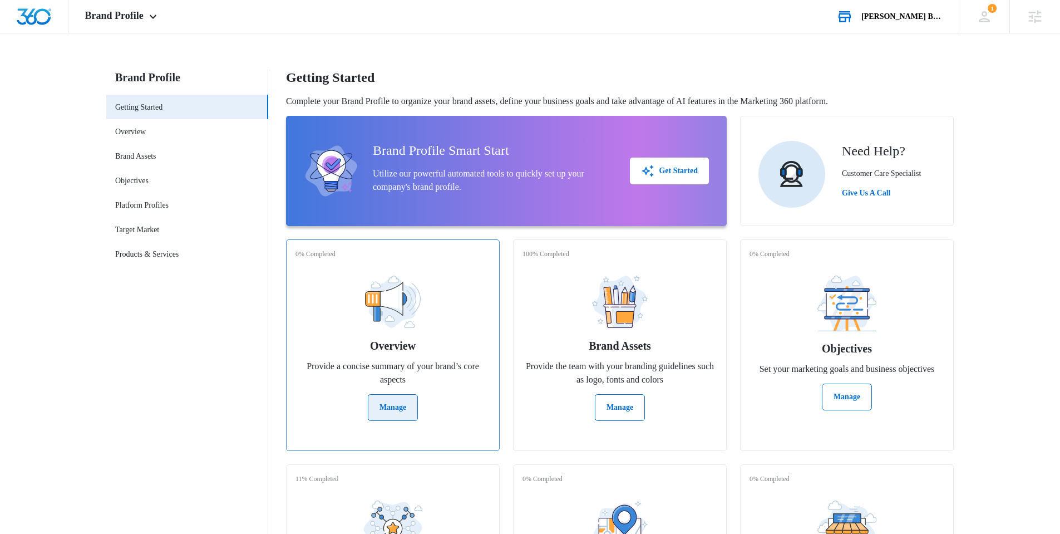
click at [430, 395] on div "Overview Provide a concise summary of your brand’s core aspects Manage" at bounding box center [393, 344] width 195 height 154
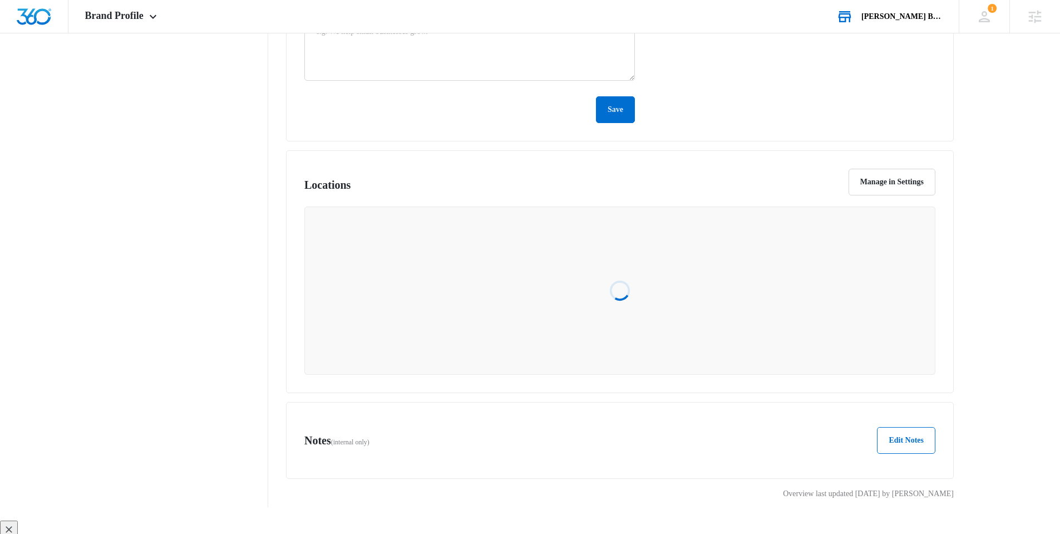
scroll to position [506, 0]
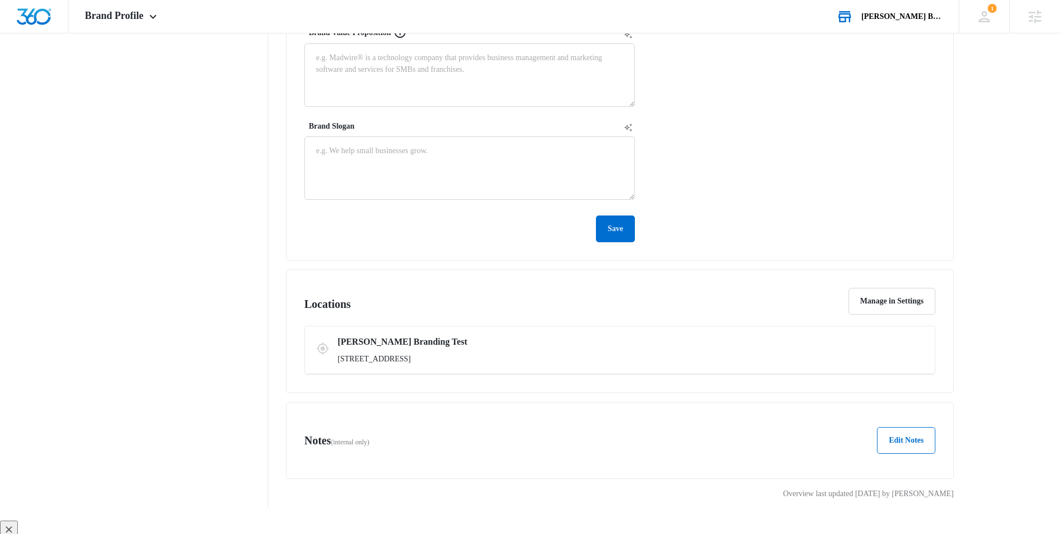
click at [180, 252] on nav "Brand Profile Getting Started Overview Brand Assets Objectives Platform Profile…" at bounding box center [187, 35] width 162 height 944
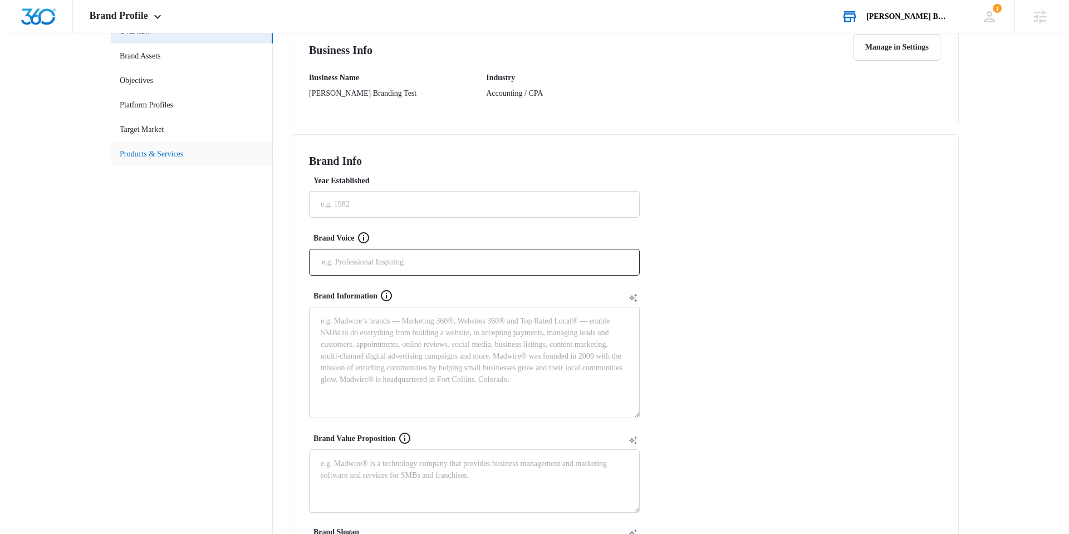
scroll to position [0, 0]
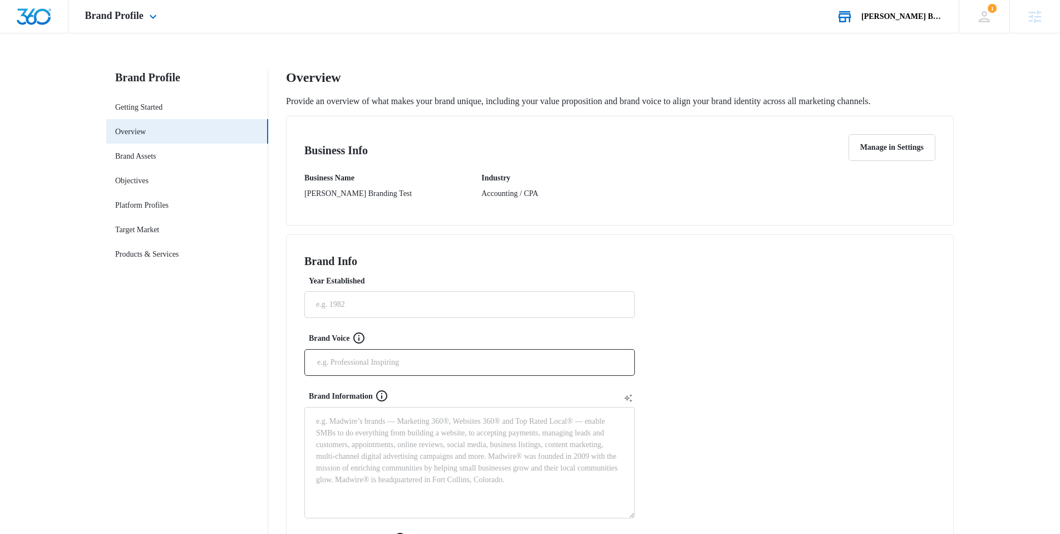
click at [137, 22] on div "Brand Profile Apps Reputation Websites Forms CRM Email Social Shop Payments Con…" at bounding box center [122, 16] width 108 height 33
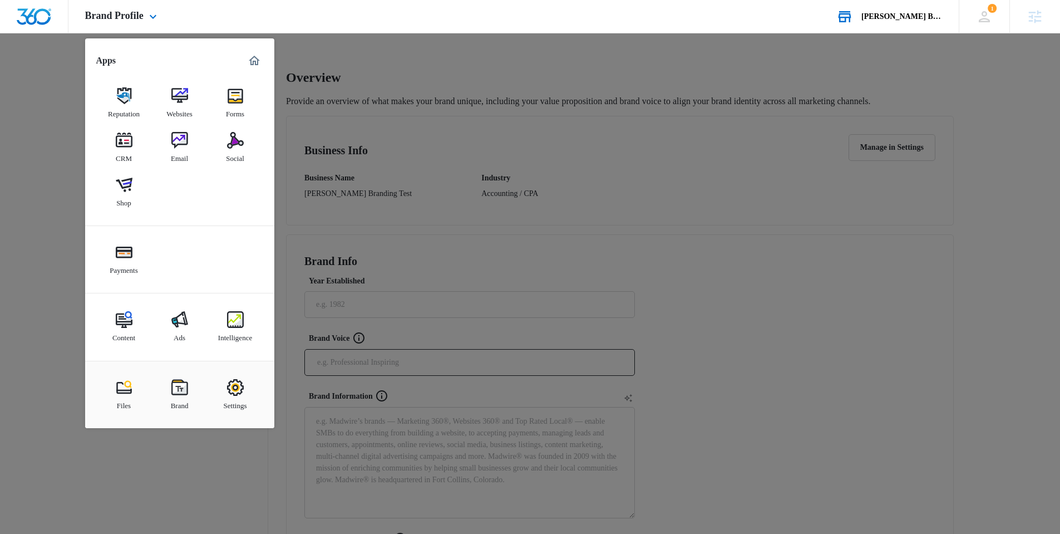
click at [73, 21] on div "Brand Profile Apps Reputation Websites Forms CRM Email Social Shop Payments Con…" at bounding box center [122, 16] width 108 height 33
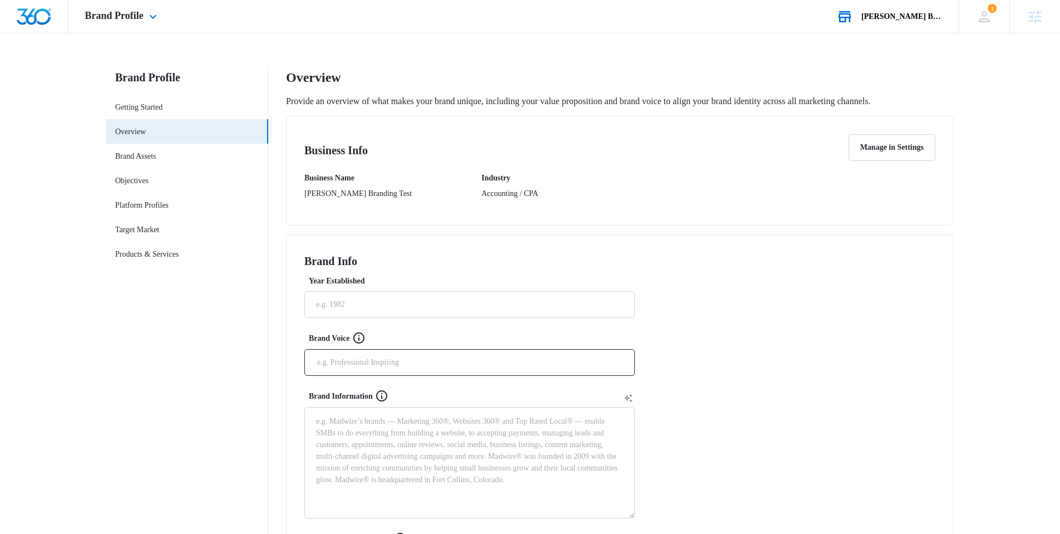
click at [60, 21] on div at bounding box center [34, 16] width 68 height 33
click at [36, 14] on img "Dashboard" at bounding box center [34, 16] width 36 height 17
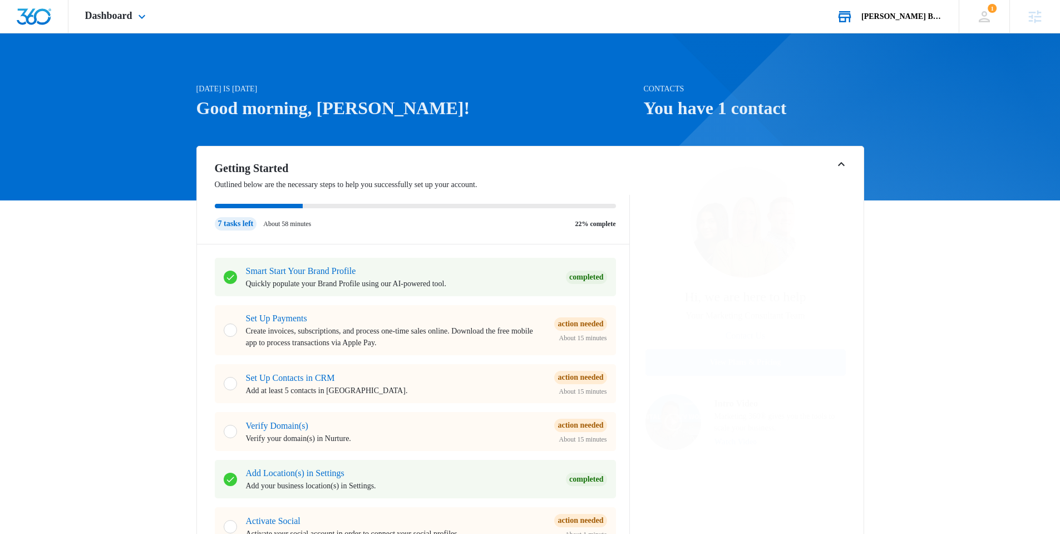
click at [149, 26] on div "Dashboard Apps Reputation Websites Forms CRM Email Social Shop Payments Content…" at bounding box center [116, 16] width 97 height 33
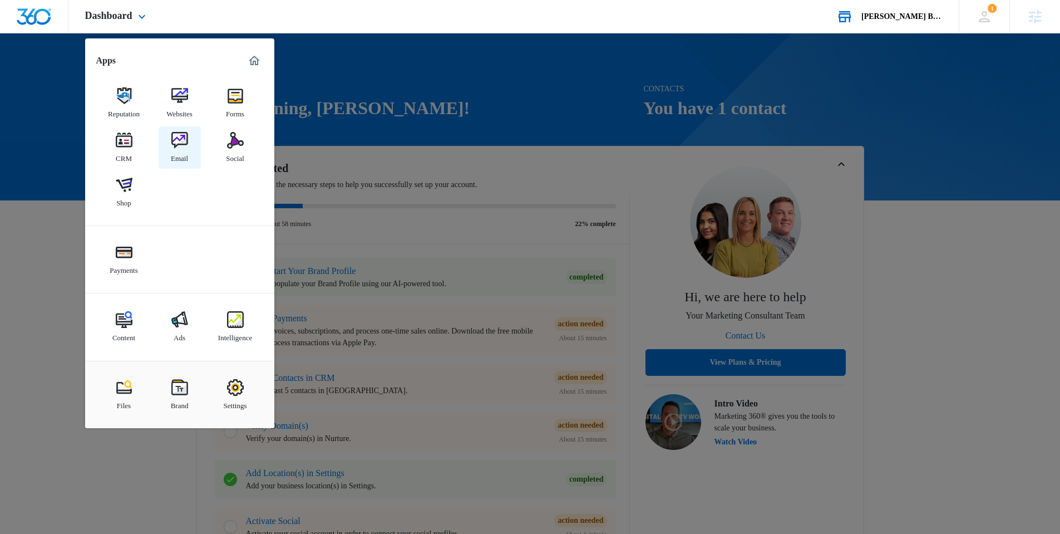
click at [192, 139] on link "Email" at bounding box center [180, 147] width 42 height 42
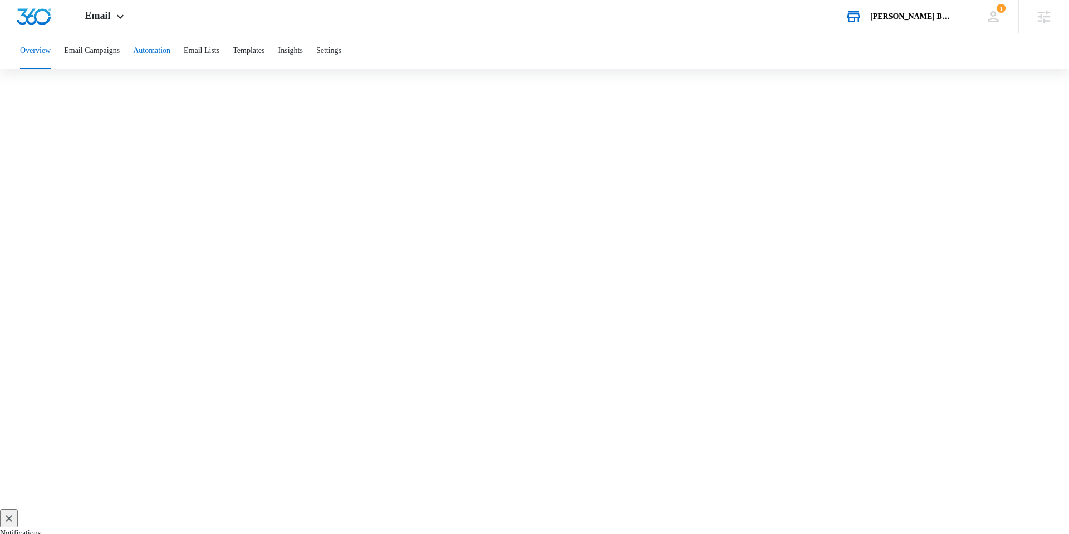
click at [165, 66] on button "Automation" at bounding box center [151, 51] width 37 height 36
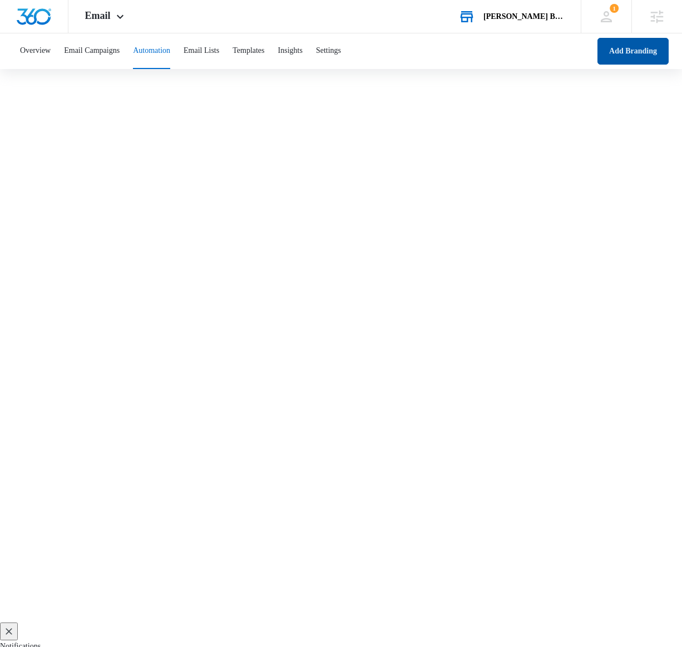
click at [628, 55] on button "Add Branding" at bounding box center [633, 51] width 71 height 27
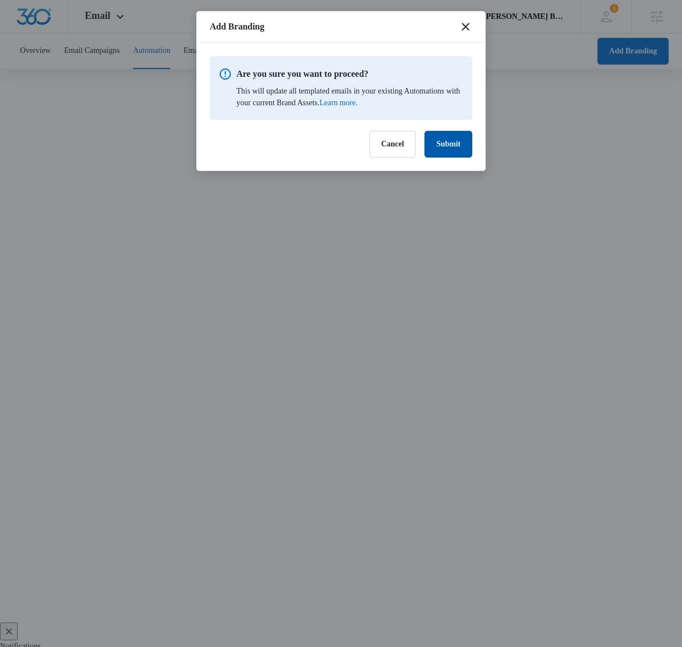
click at [443, 150] on button "Submit" at bounding box center [449, 144] width 48 height 27
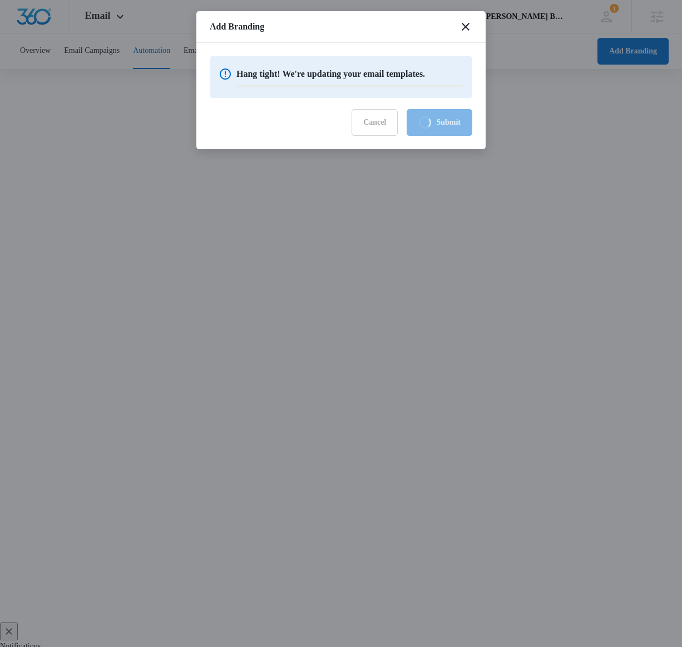
click at [363, 123] on div "Cancel Loading Submit" at bounding box center [412, 122] width 121 height 27
click at [355, 135] on div "Cancel Loading Submit" at bounding box center [412, 122] width 121 height 27
click at [371, 122] on div "Cancel Loading Submit" at bounding box center [412, 122] width 121 height 27
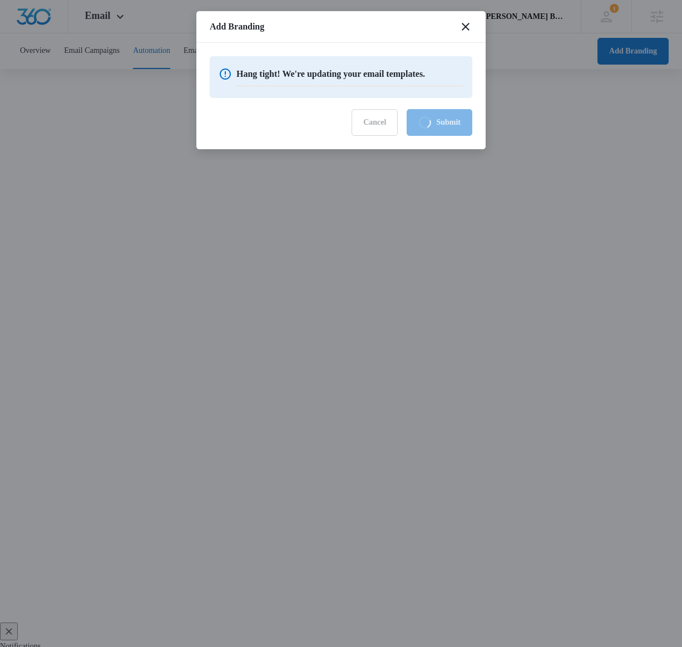
click at [367, 123] on div "Cancel Loading Submit" at bounding box center [412, 122] width 121 height 27
click at [365, 124] on div "Cancel Loading Submit" at bounding box center [412, 122] width 121 height 27
click at [466, 26] on icon "close" at bounding box center [466, 27] width 8 height 8
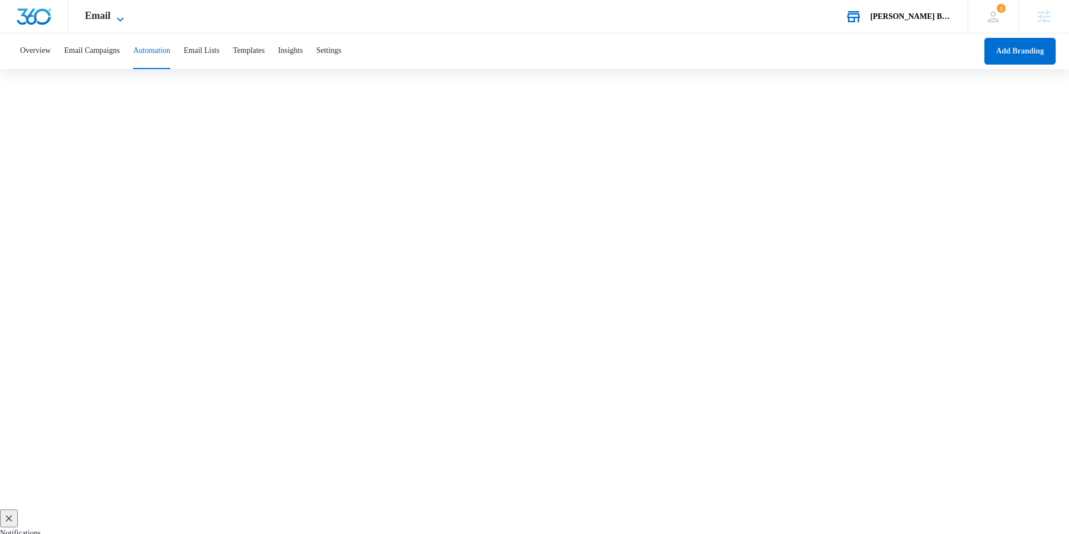
click at [107, 21] on span "Email" at bounding box center [98, 16] width 26 height 12
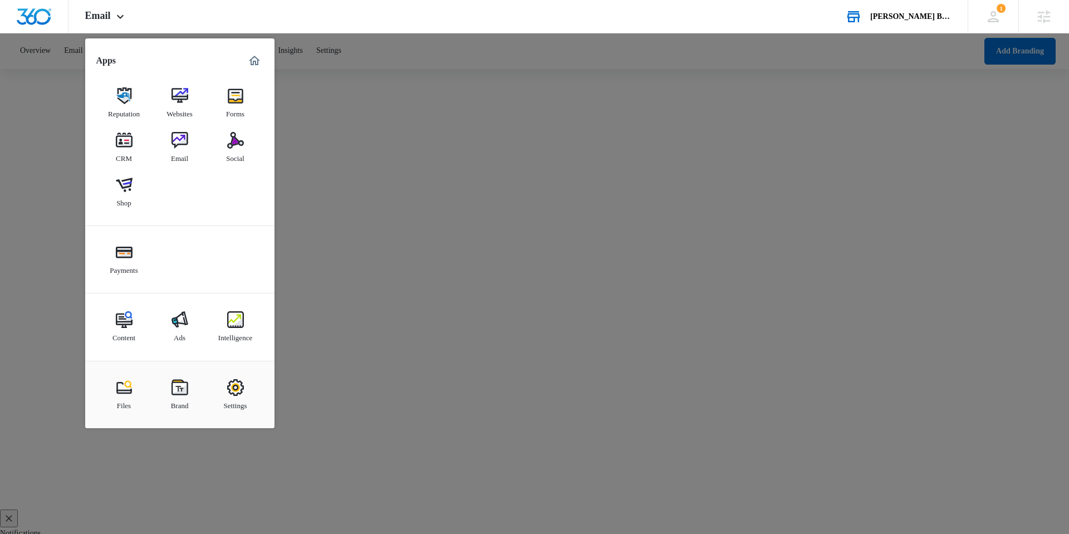
click at [26, 60] on div at bounding box center [534, 267] width 1069 height 534
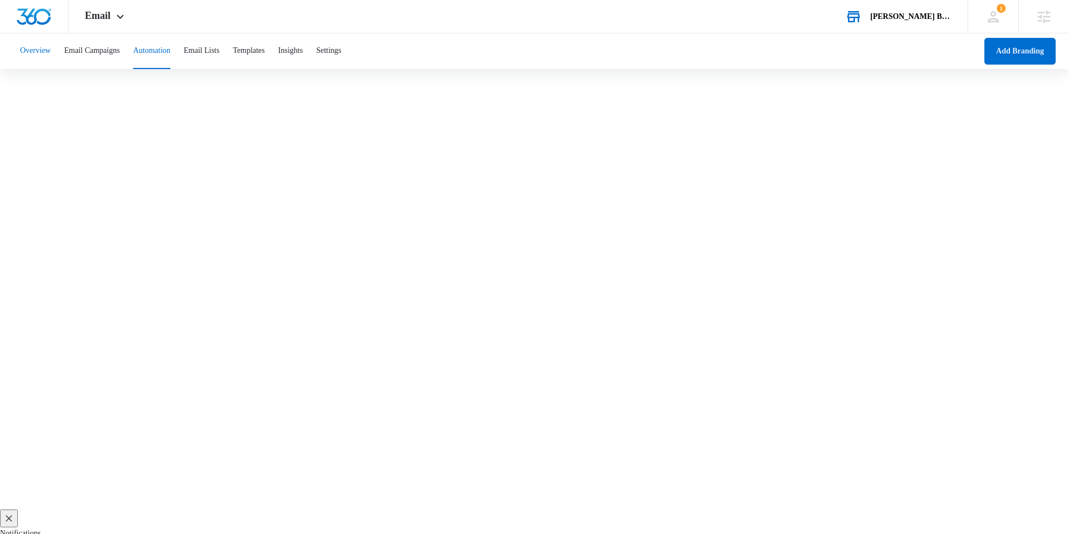
click at [27, 54] on button "Overview" at bounding box center [35, 51] width 31 height 36
